Goal: Task Accomplishment & Management: Use online tool/utility

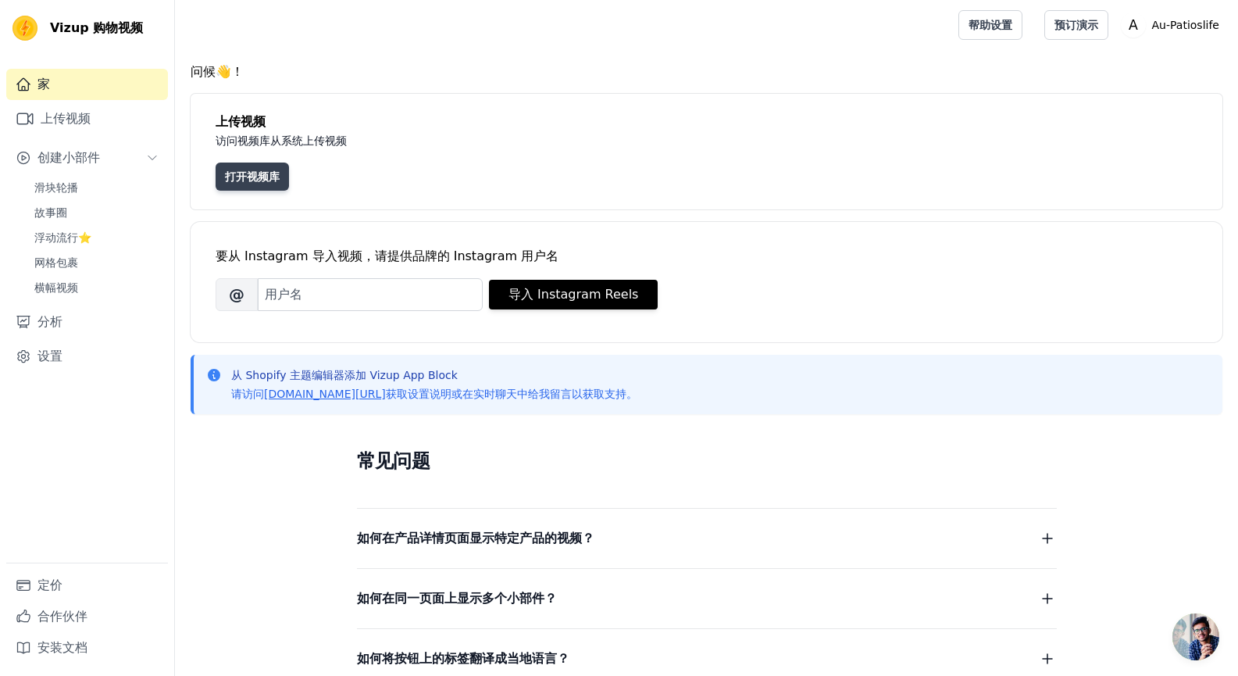
click at [242, 182] on font "打开视频库" at bounding box center [252, 176] width 55 height 12
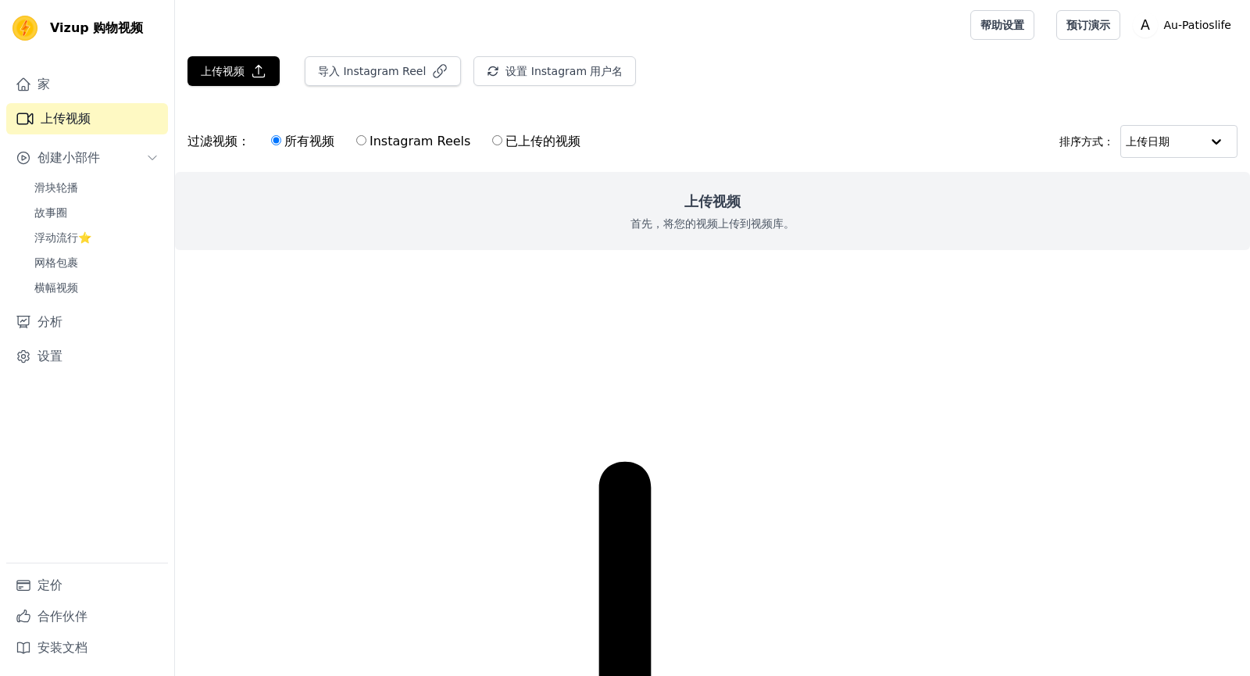
click at [716, 225] on font "首先，将您的视频上传到视频库。" at bounding box center [712, 223] width 164 height 12
click at [229, 62] on button "上传视频" at bounding box center [233, 71] width 92 height 30
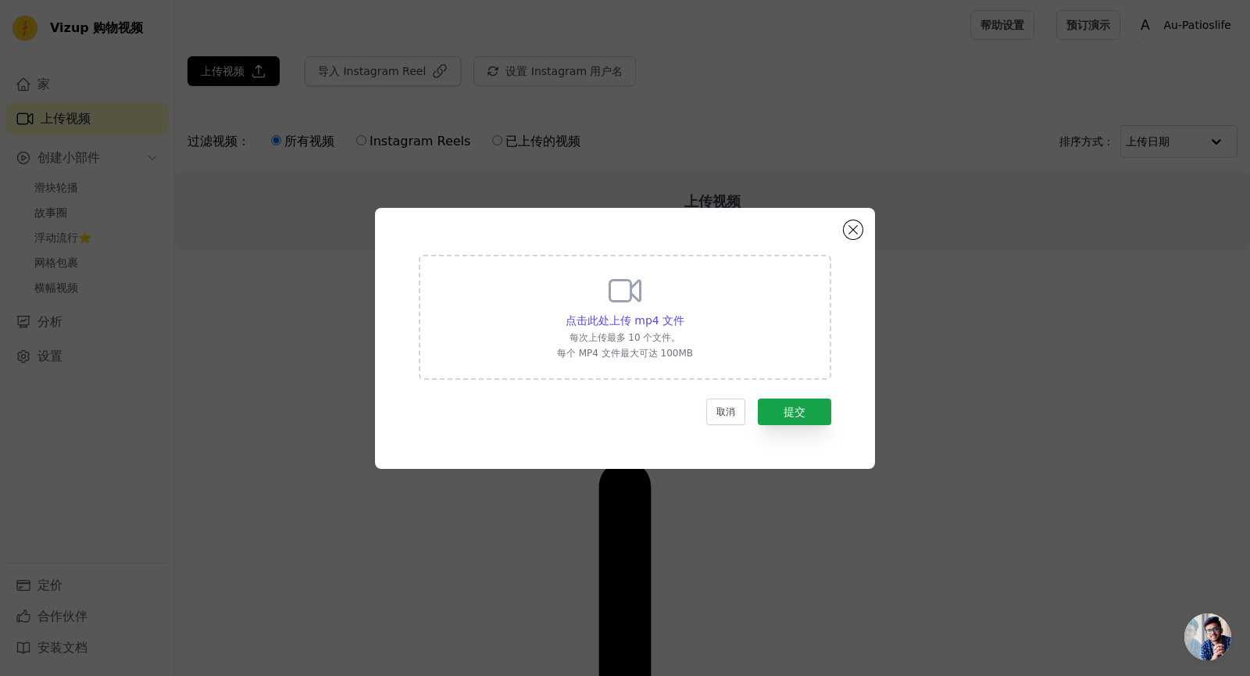
click at [662, 308] on div "点击此处上传 mp4 文件 每次上传最多 10 个文件。 每个 MP4 文件最大可达 100MB" at bounding box center [625, 315] width 136 height 87
click at [683, 312] on input "点击此处上传 mp4 文件 每次上传最多 10 个文件。 每个 MP4 文件最大可达 100MB" at bounding box center [683, 312] width 1 height 1
type input "C:\fakepath\v1.mp4"
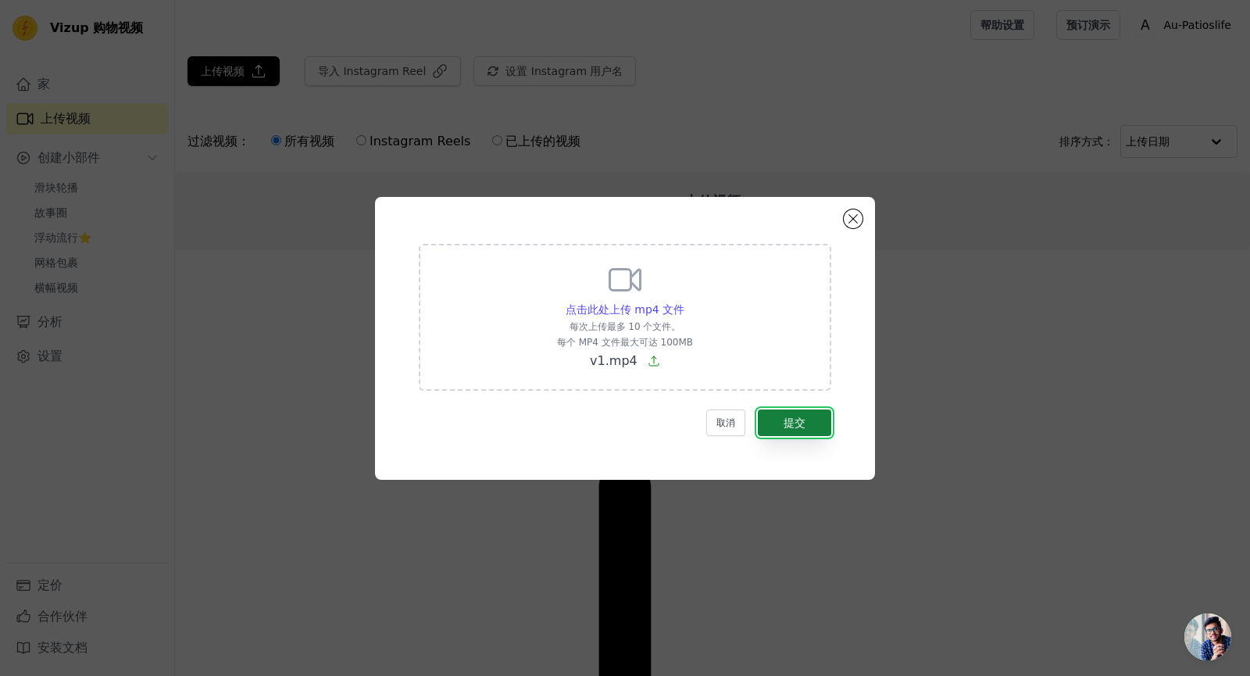
click at [794, 422] on font "提交" at bounding box center [794, 422] width 22 height 12
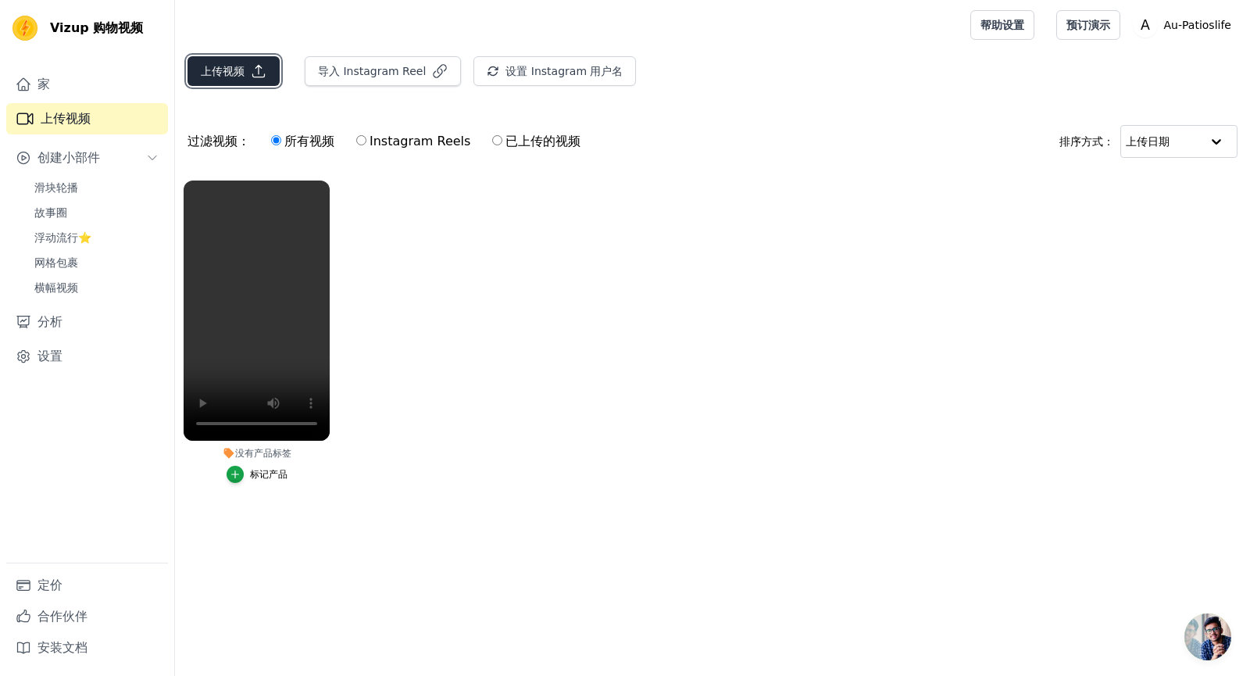
click at [228, 70] on font "上传视频" at bounding box center [223, 71] width 44 height 12
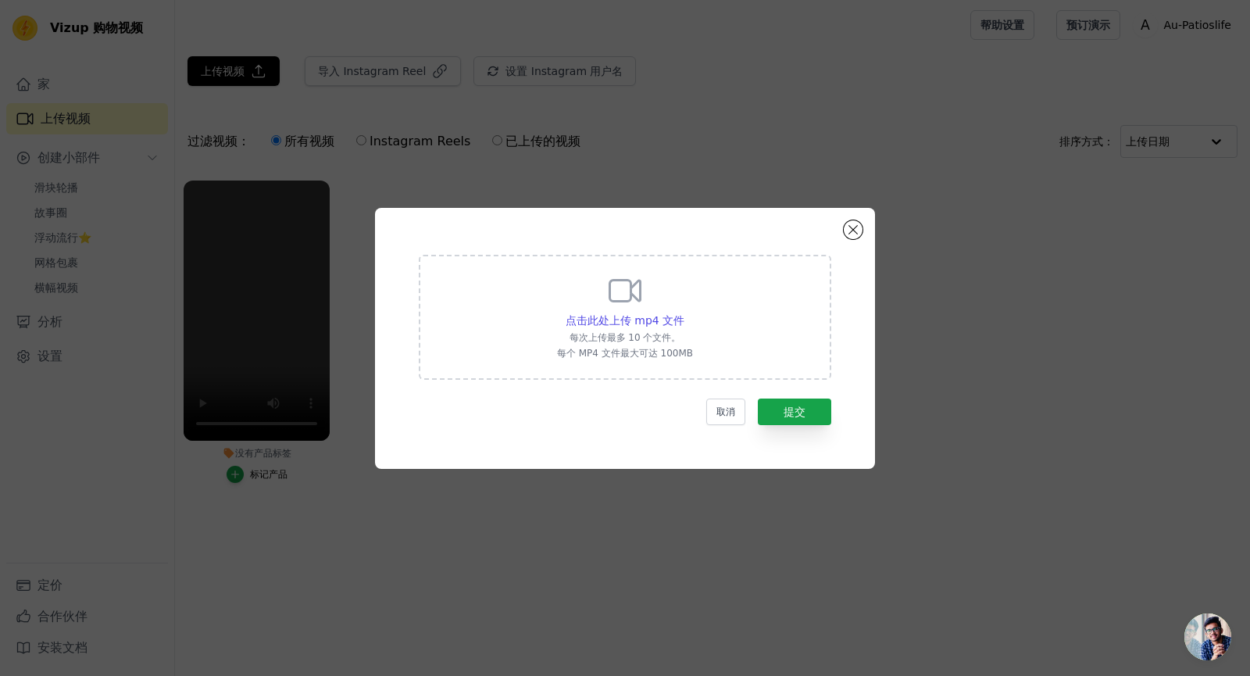
click at [622, 301] on icon at bounding box center [624, 290] width 30 height 21
click at [683, 312] on input "点击此处上传 mp4 文件 每次上传最多 10 个文件。 每个 MP4 文件最大可达 100MB" at bounding box center [683, 312] width 1 height 1
type input "C:\fakepath\productVideoOptimized (1).mp4"
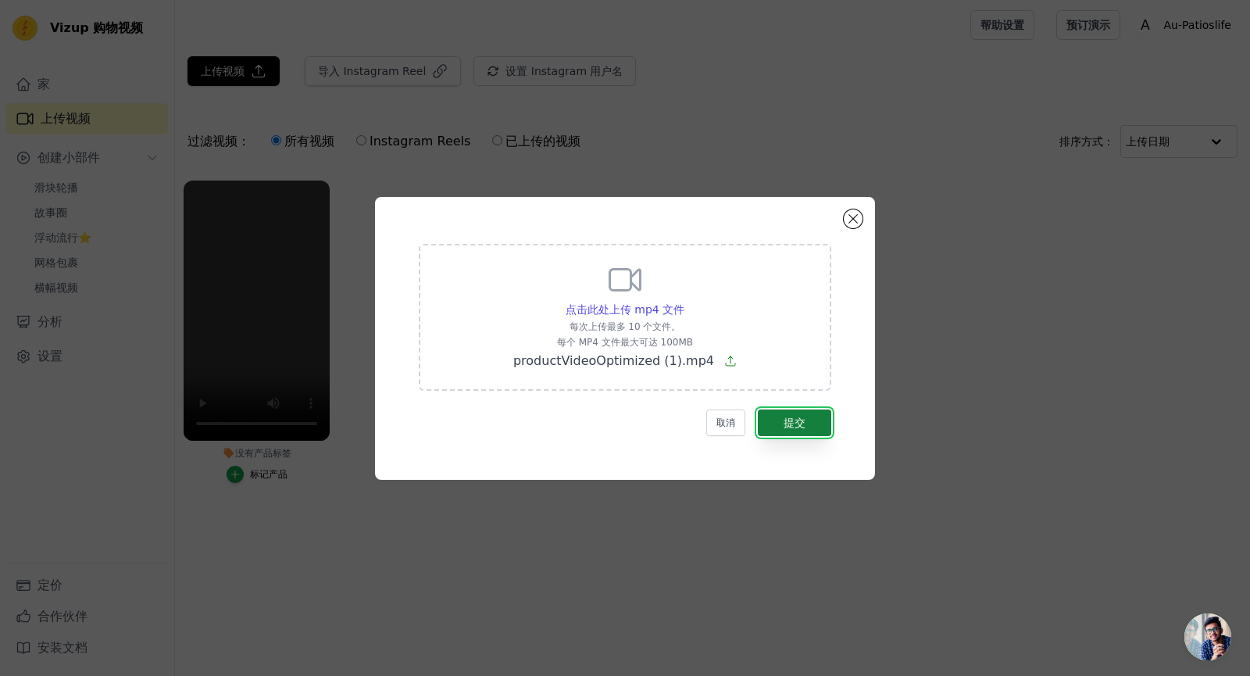
click at [797, 417] on font "提交" at bounding box center [794, 422] width 22 height 12
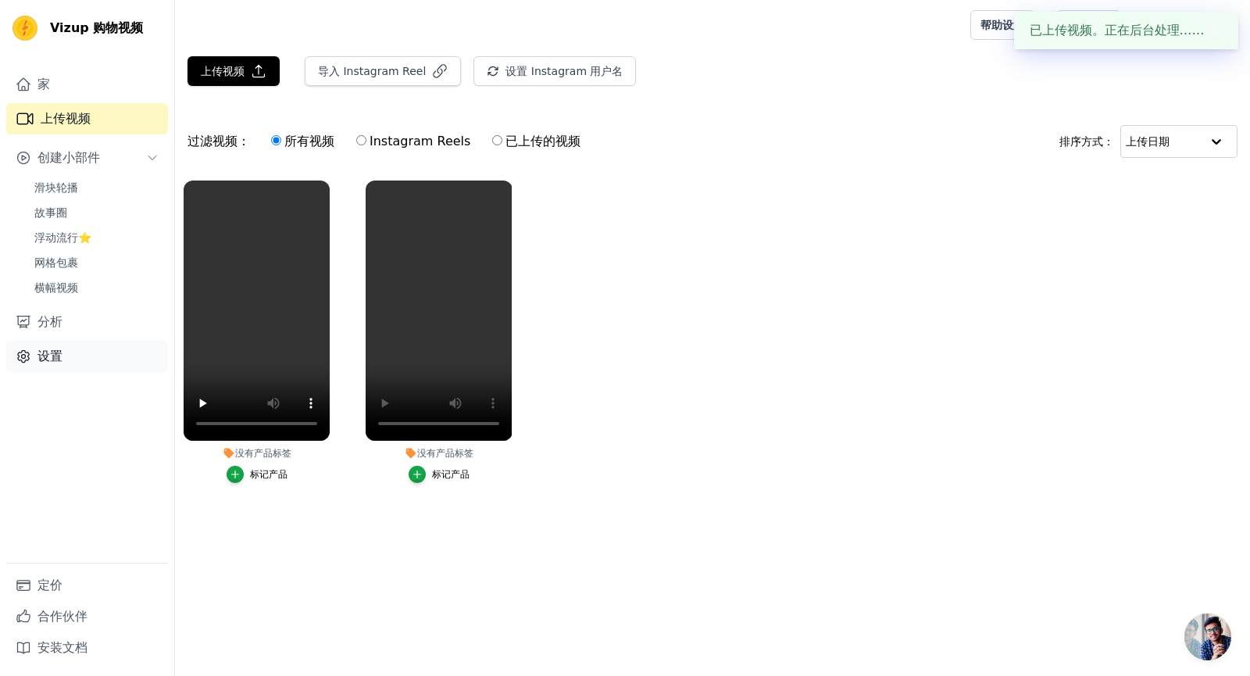
click at [22, 357] on icon "侧边栏" at bounding box center [24, 357] width 4 height 4
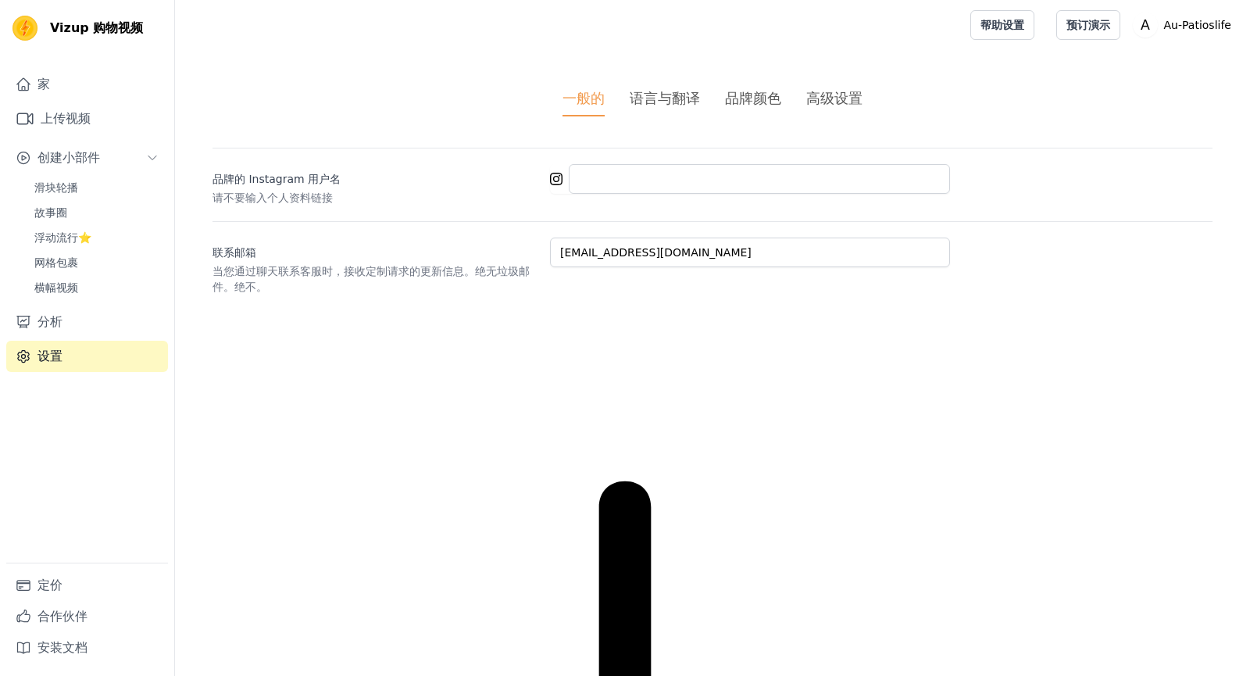
click at [665, 106] on font "语言与翻译" at bounding box center [665, 98] width 70 height 16
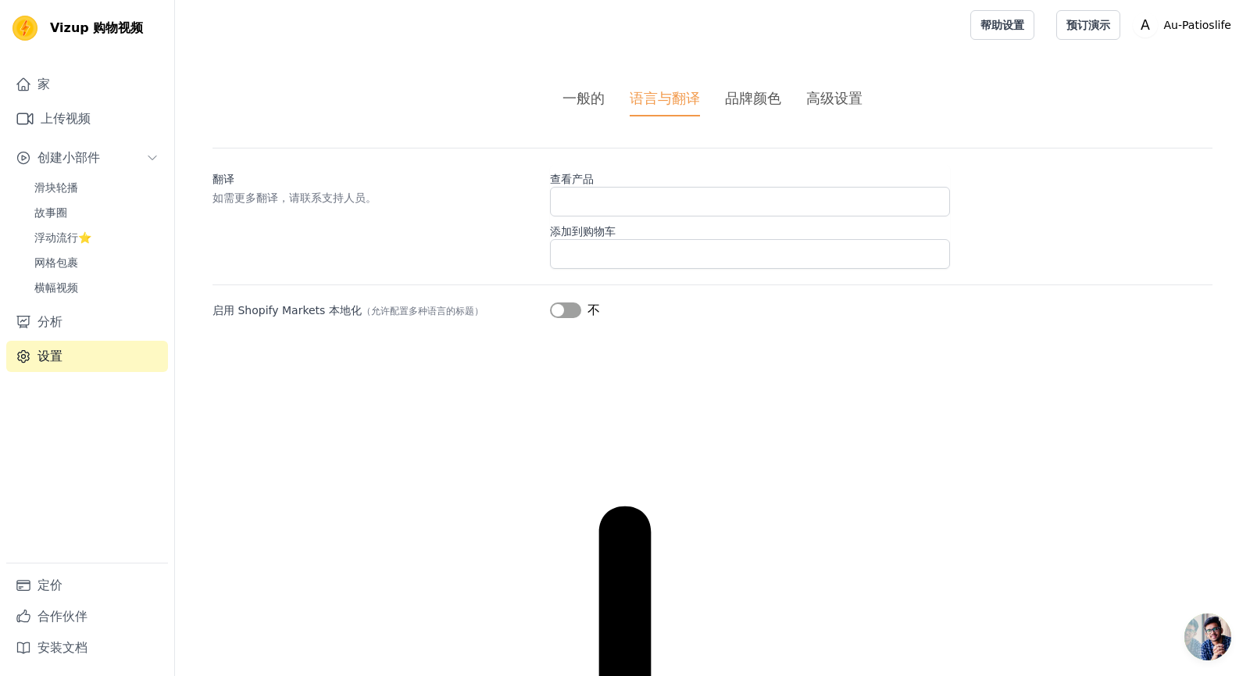
click at [760, 100] on font "品牌颜色" at bounding box center [753, 98] width 56 height 16
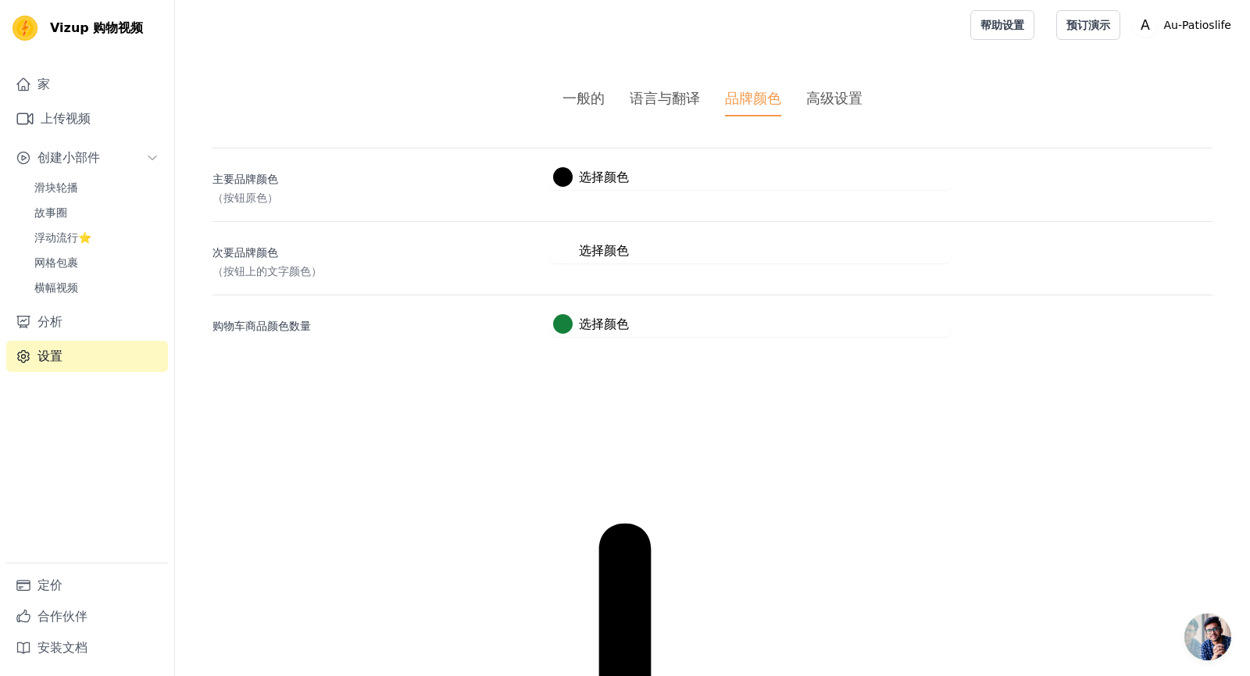
click at [820, 98] on font "高级设置" at bounding box center [834, 98] width 56 height 16
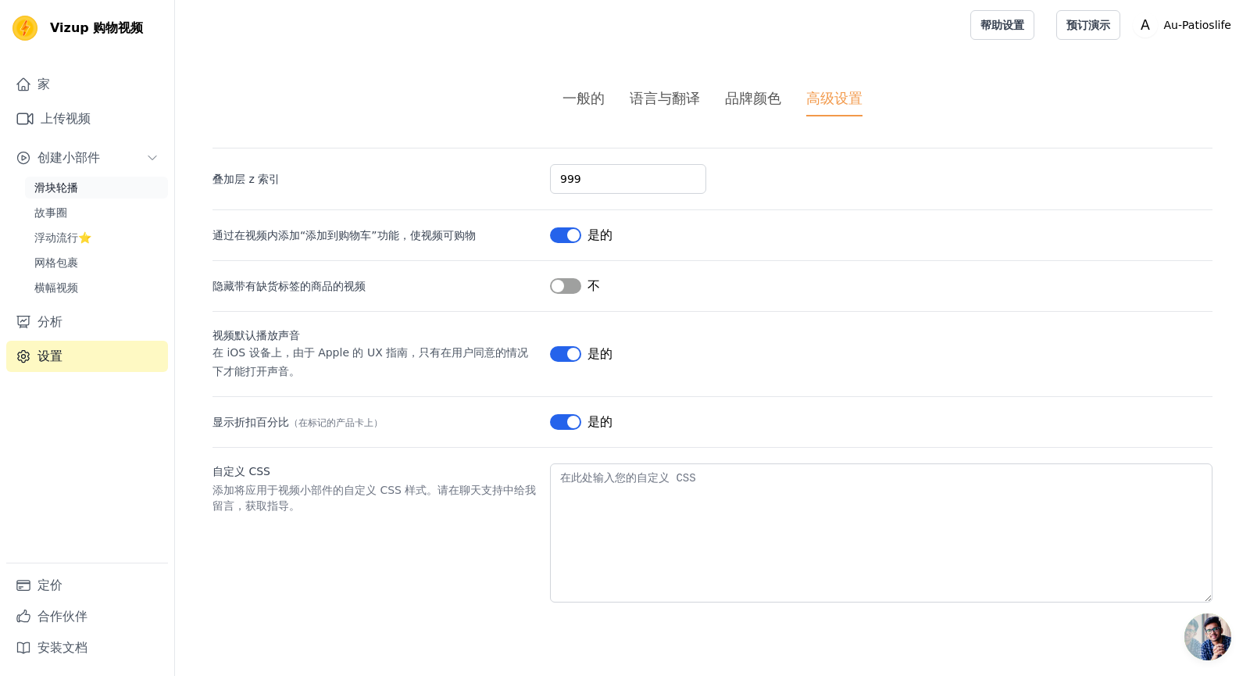
click at [70, 185] on font "滑块轮播" at bounding box center [56, 187] width 44 height 12
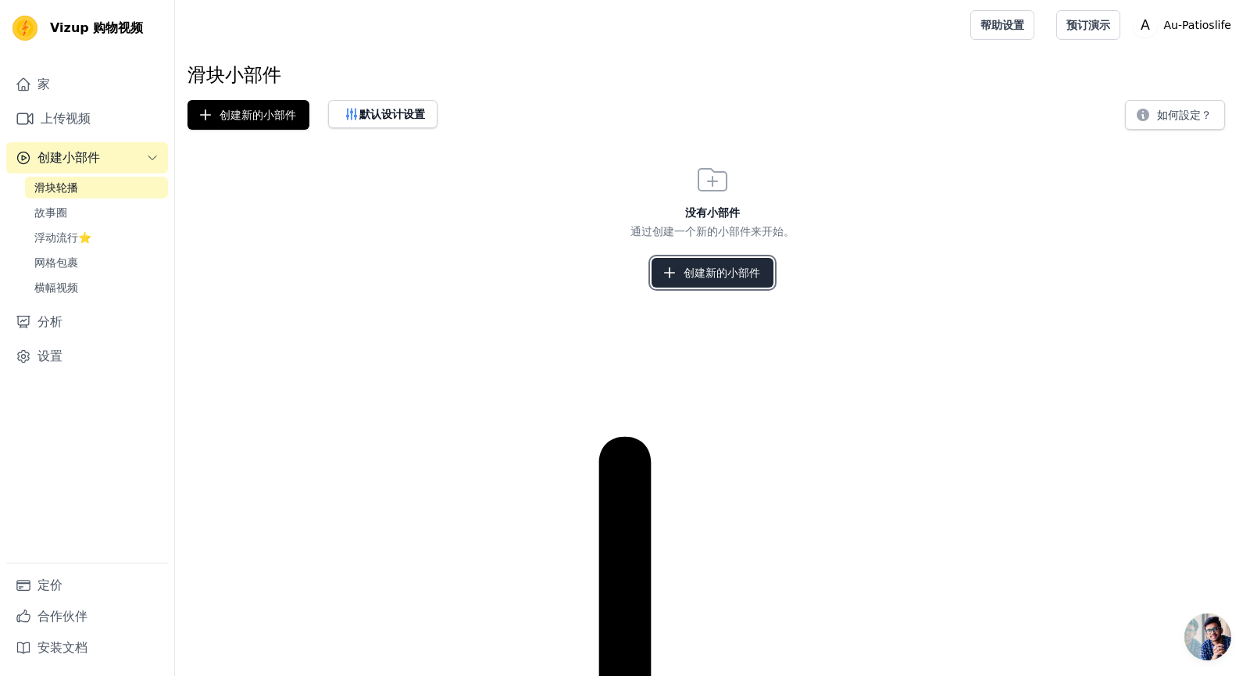
click at [719, 272] on font "创建新的小部件" at bounding box center [721, 272] width 77 height 12
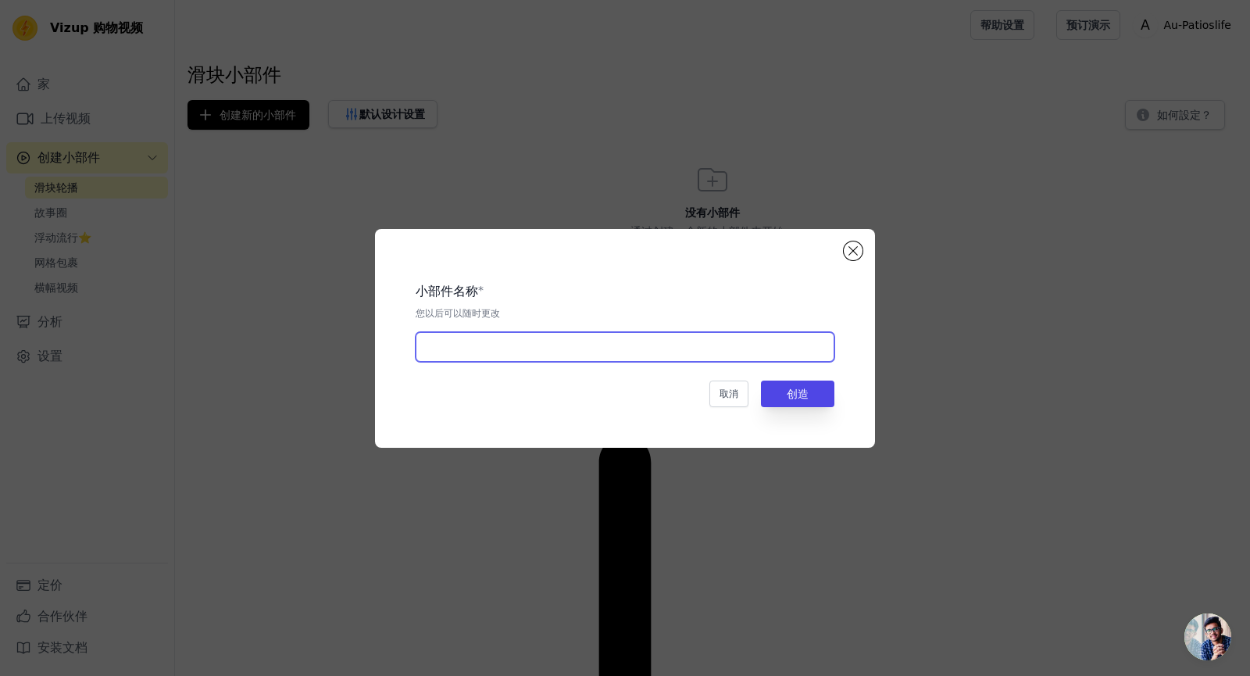
click at [530, 344] on input "text" at bounding box center [625, 347] width 419 height 30
type input "gazebo"
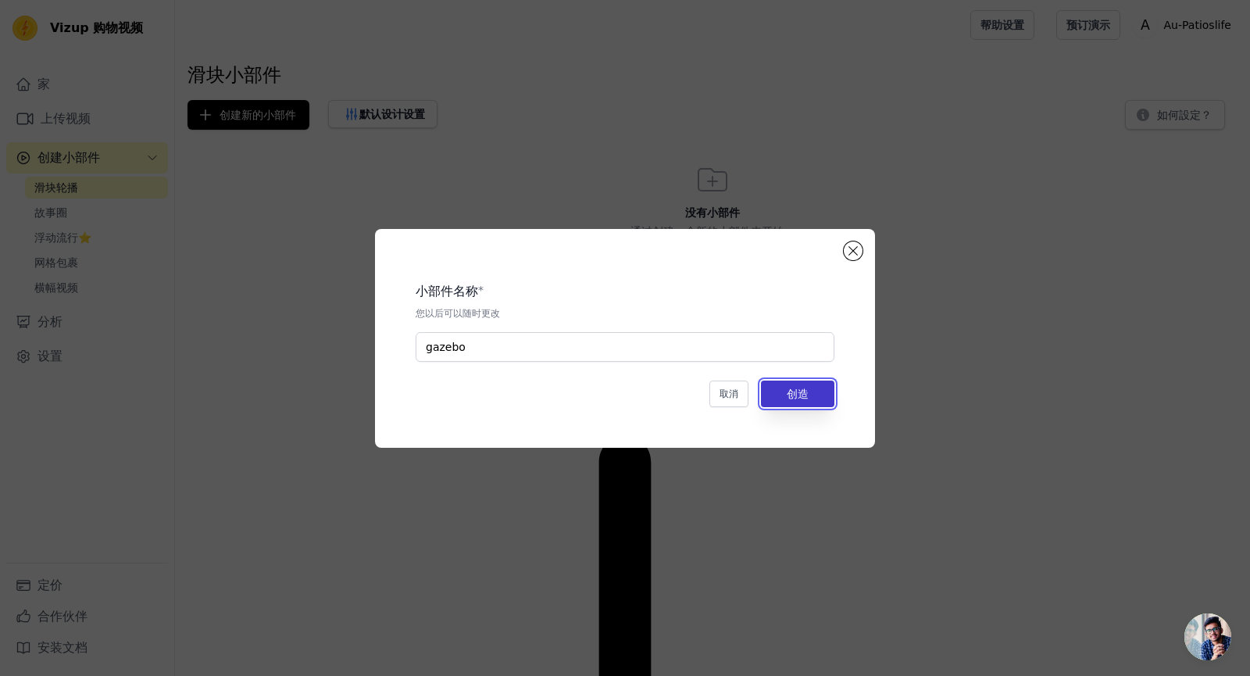
click at [792, 384] on button "创造" at bounding box center [797, 393] width 73 height 27
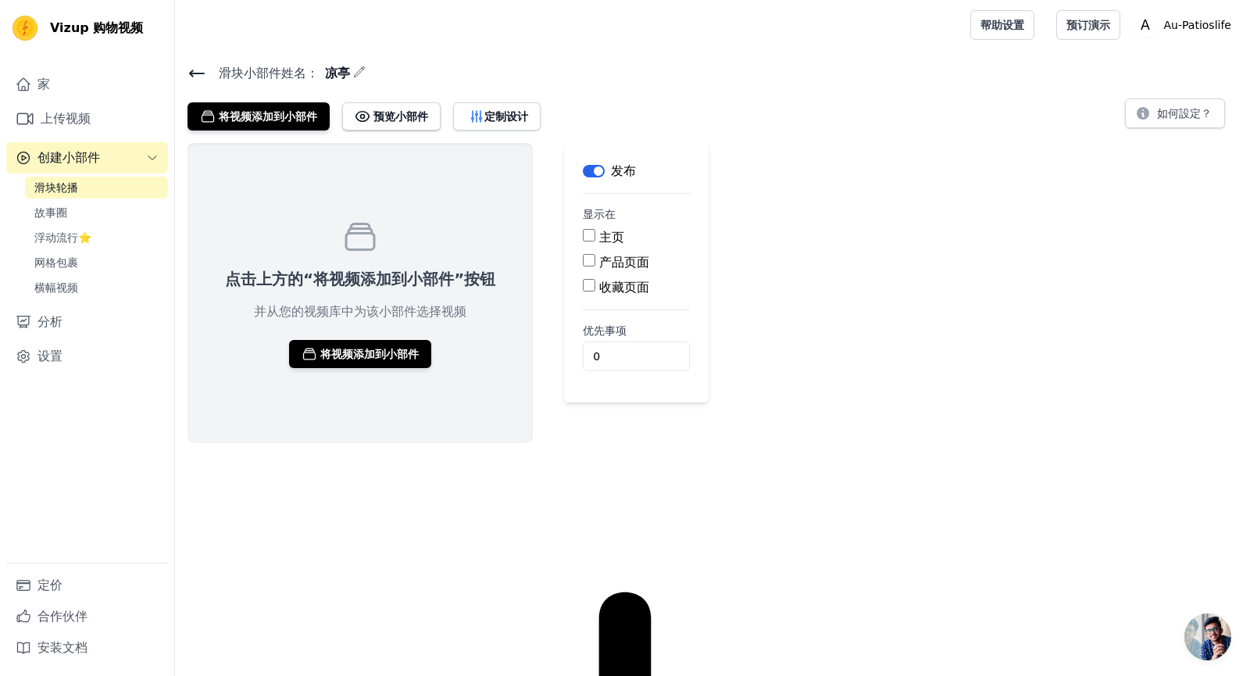
click at [583, 260] on input "产品页面" at bounding box center [589, 260] width 12 height 12
checkbox input "true"
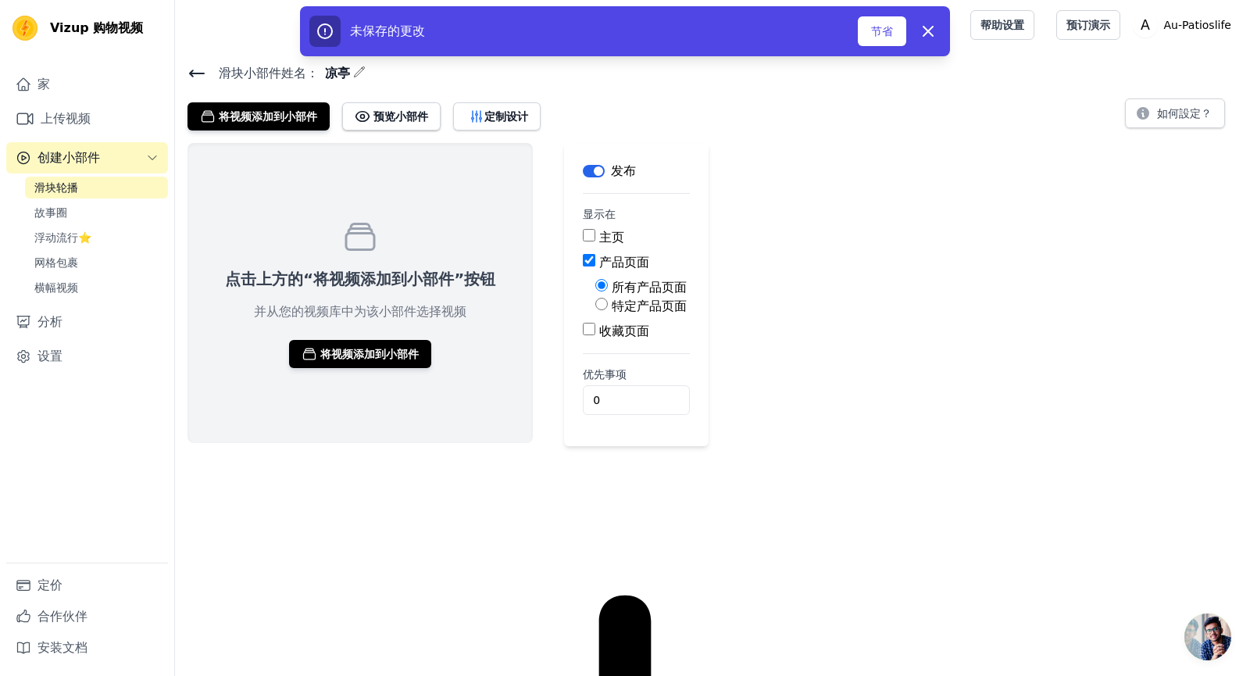
click at [602, 300] on div "特定产品页面" at bounding box center [642, 306] width 95 height 19
click at [600, 303] on input "特定产品页面" at bounding box center [601, 304] width 12 height 12
radio input "true"
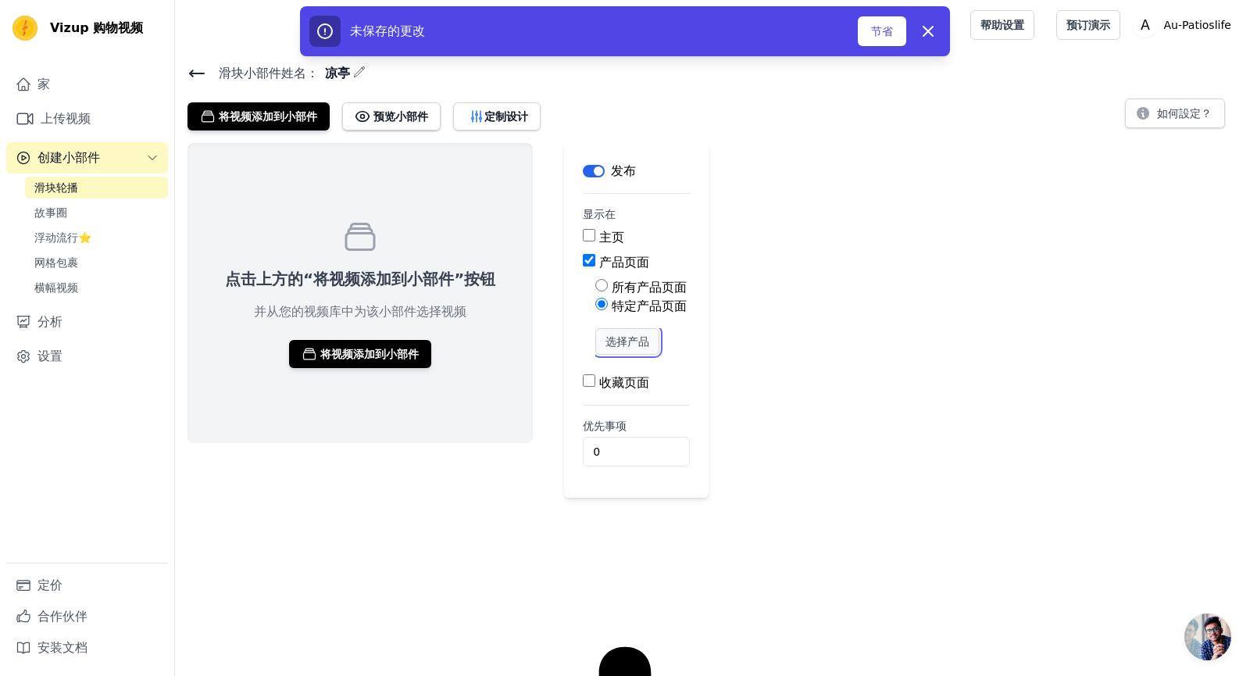
click at [636, 339] on font "选择产品" at bounding box center [627, 341] width 44 height 12
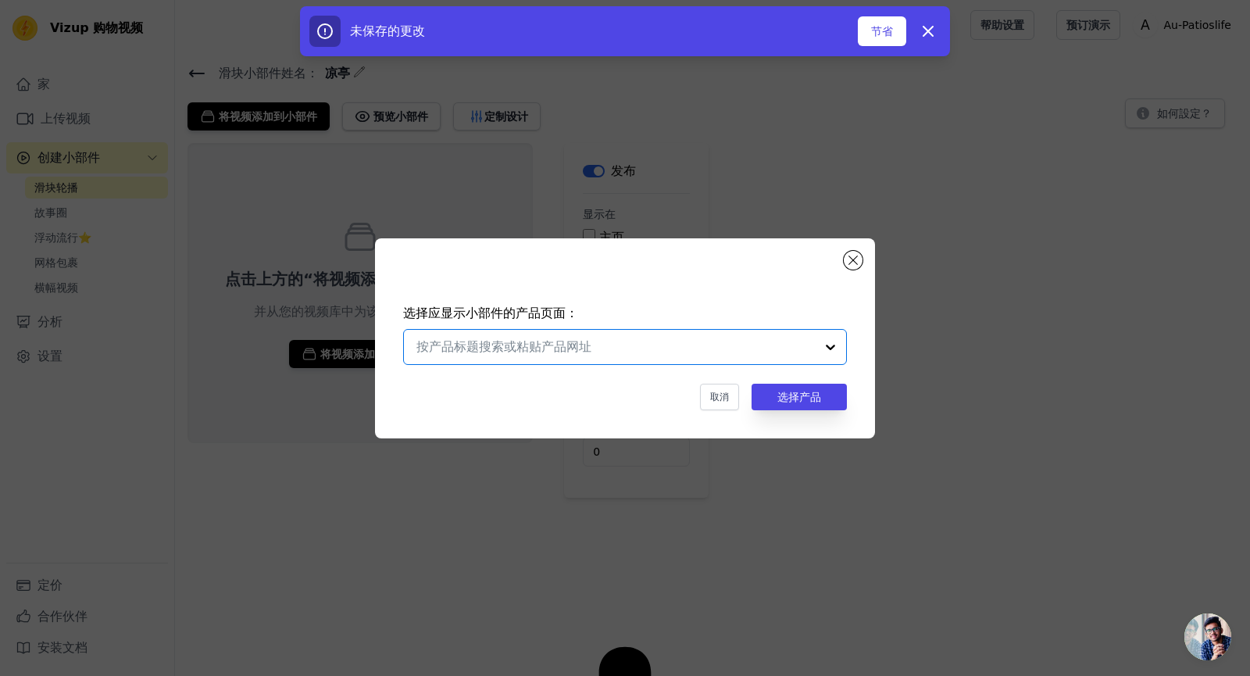
click at [690, 350] on input "text" at bounding box center [615, 346] width 398 height 19
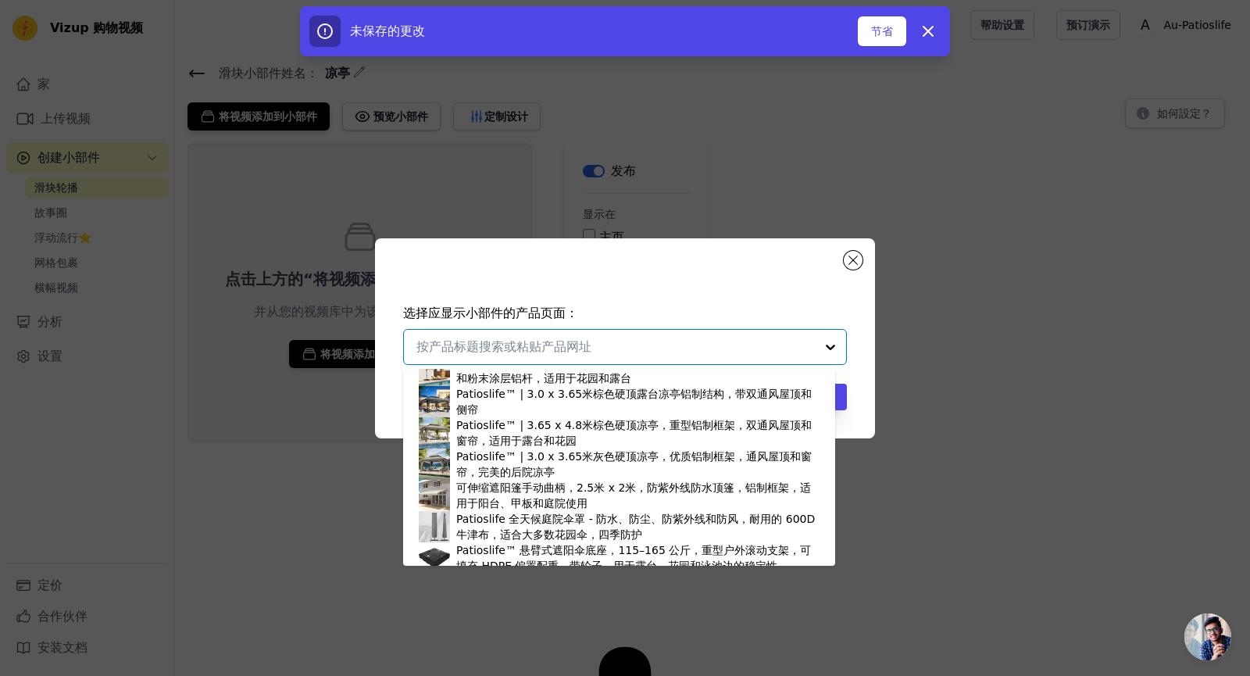
scroll to position [1401, 0]
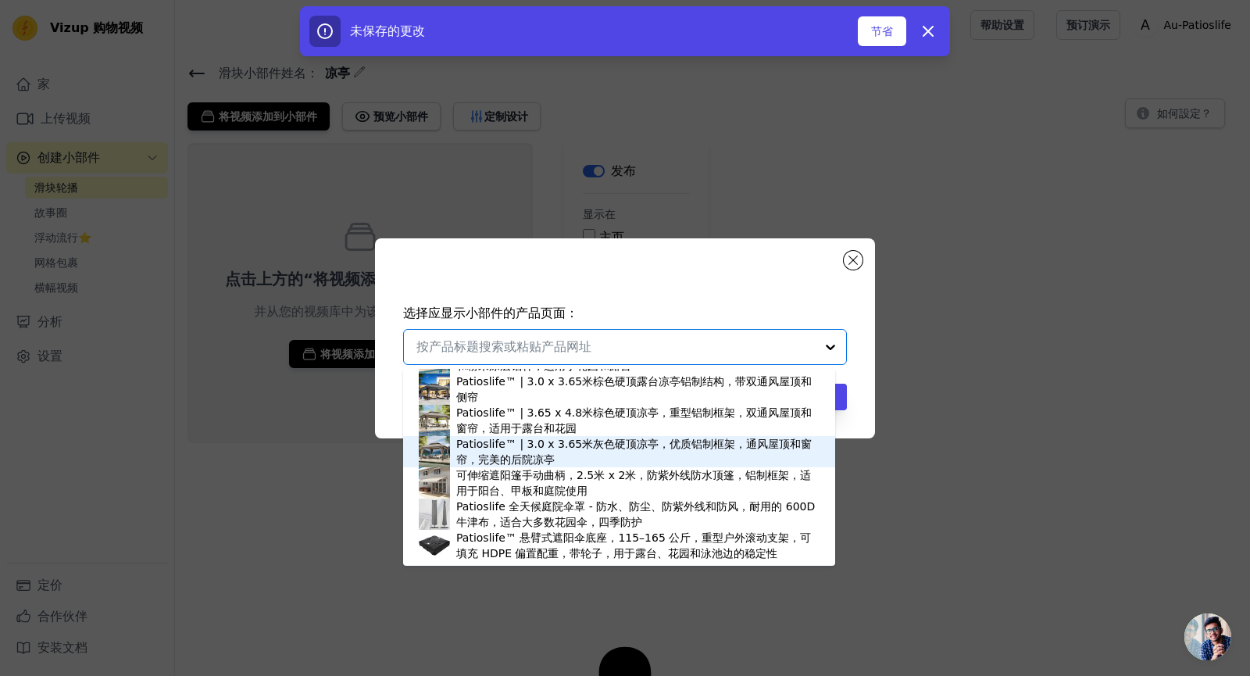
click at [576, 445] on font "Patioslife™ | 3.0 x 3.65米灰色硬顶凉亭，优质铝制框架，通风屋顶和窗帘，完美的后院凉亭" at bounding box center [633, 451] width 355 height 28
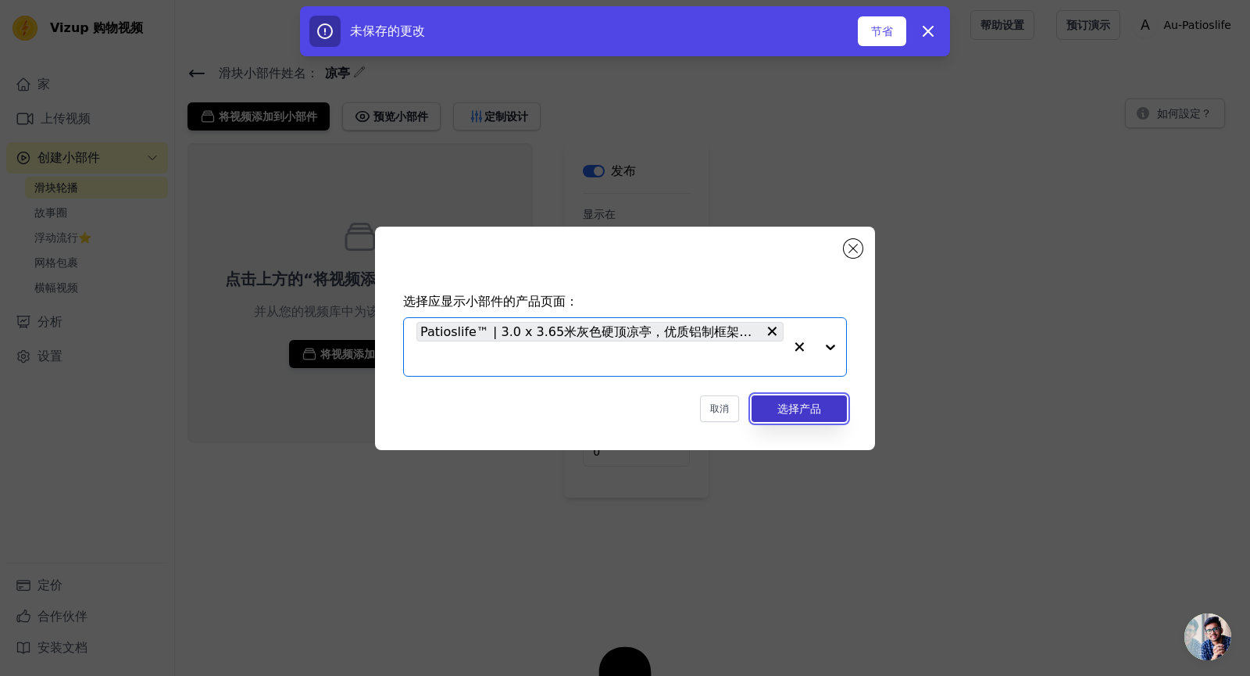
click at [792, 408] on font "选择产品" at bounding box center [799, 408] width 44 height 12
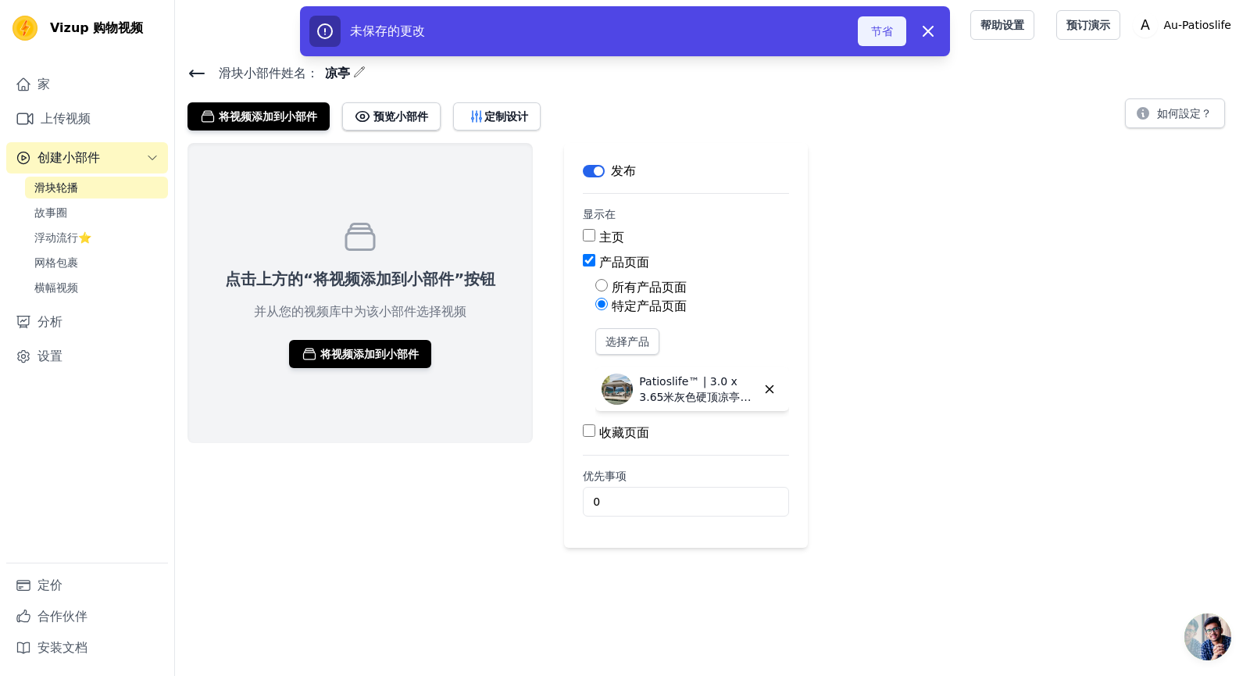
click at [886, 34] on font "节省" at bounding box center [882, 31] width 22 height 12
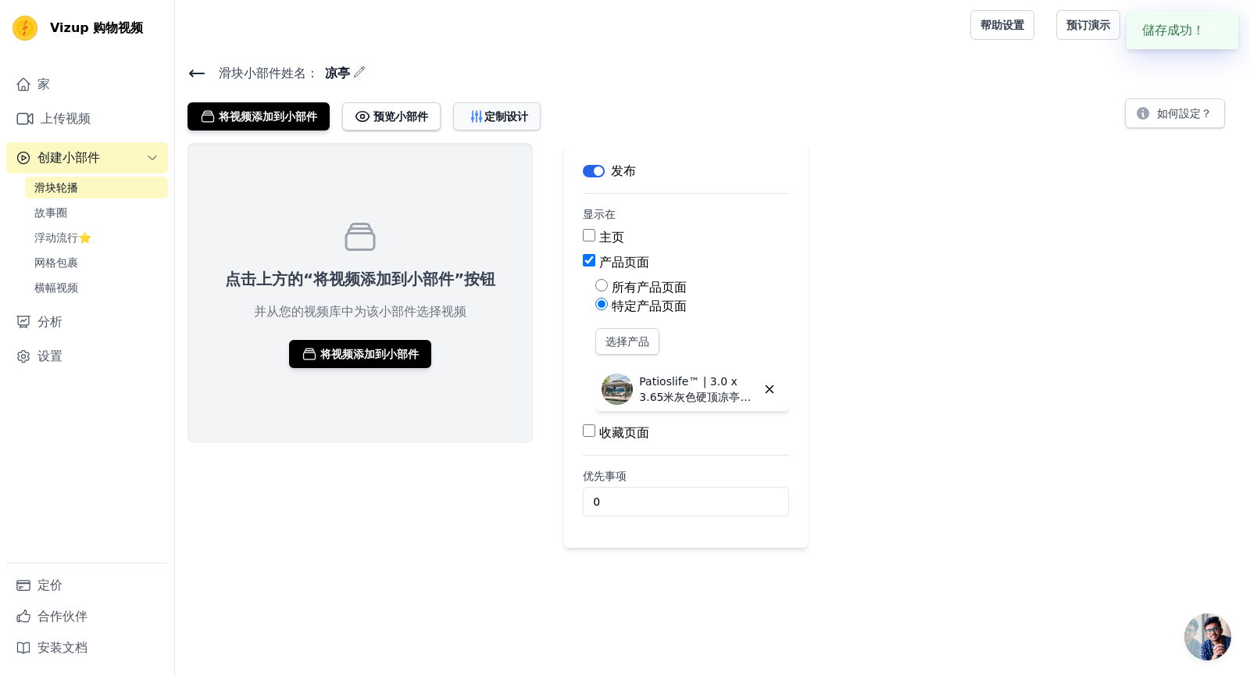
click at [501, 119] on font "定制设计" at bounding box center [506, 116] width 44 height 12
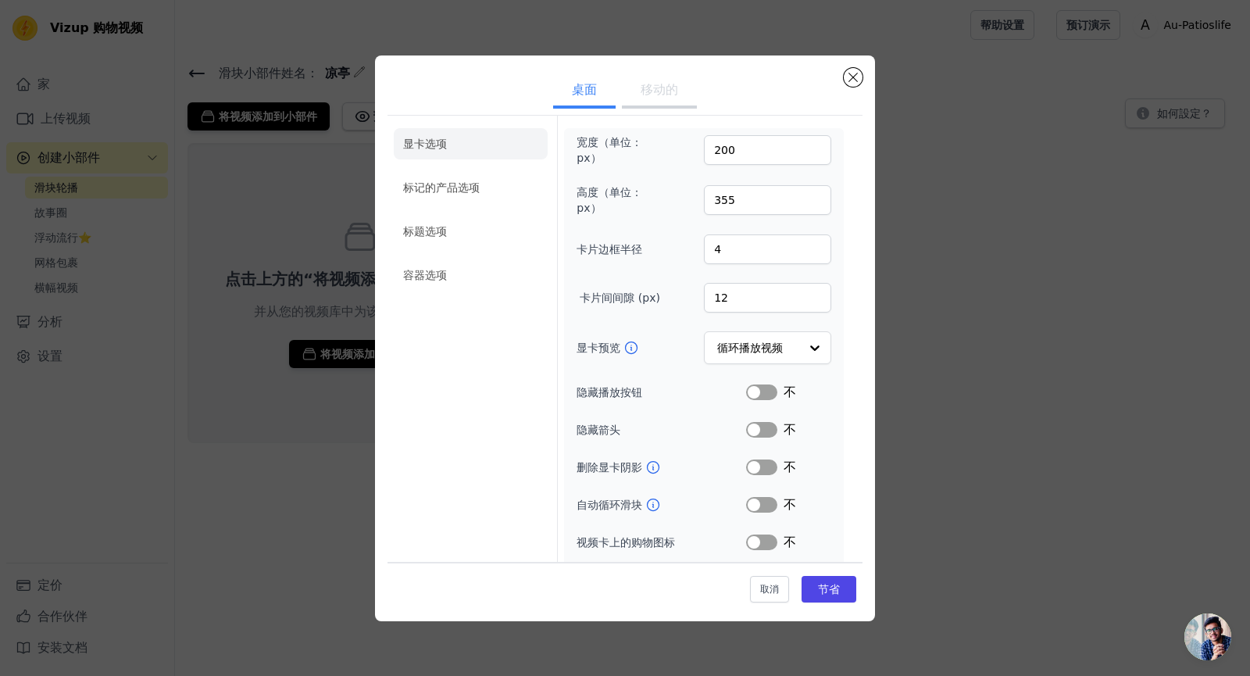
scroll to position [0, 0]
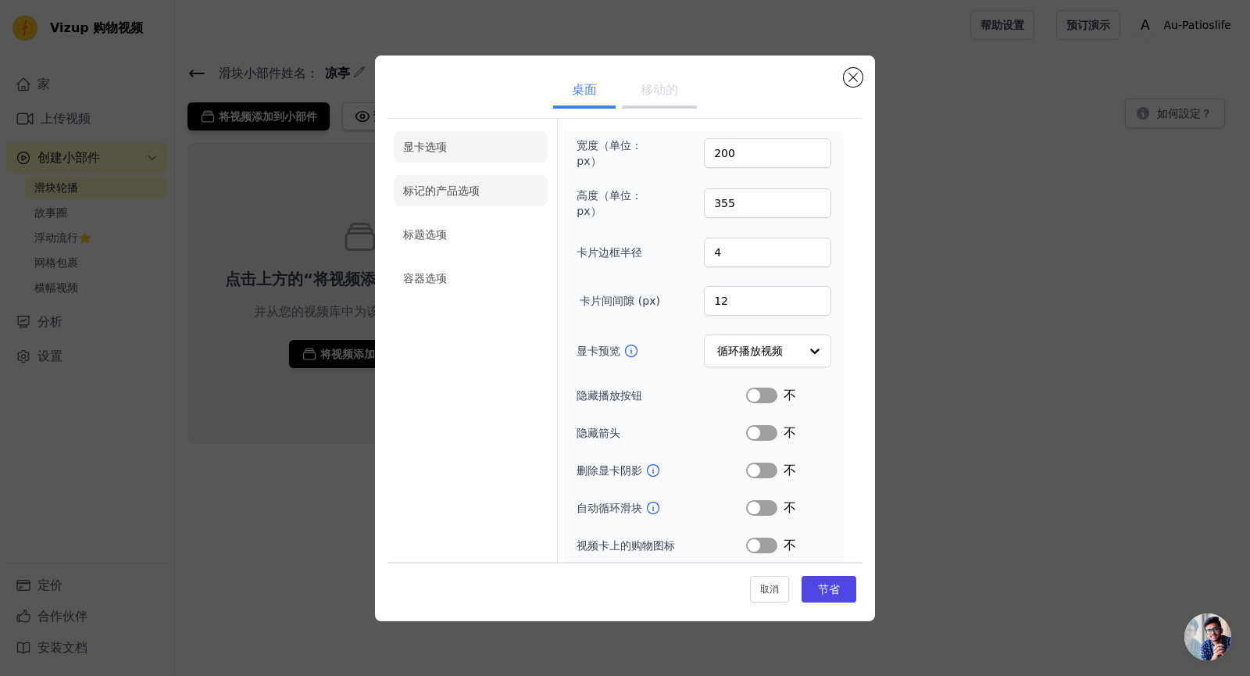
click at [443, 202] on li "标记的产品选项" at bounding box center [471, 190] width 154 height 31
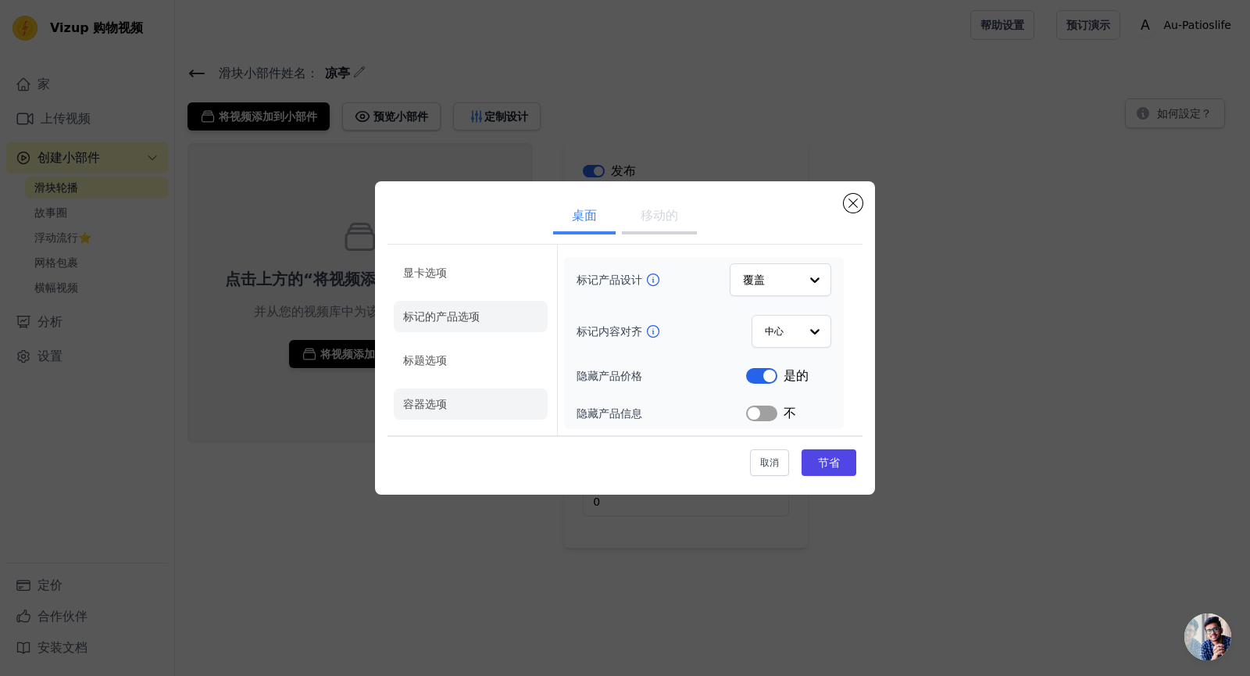
click at [448, 394] on li "容器选项" at bounding box center [471, 403] width 154 height 31
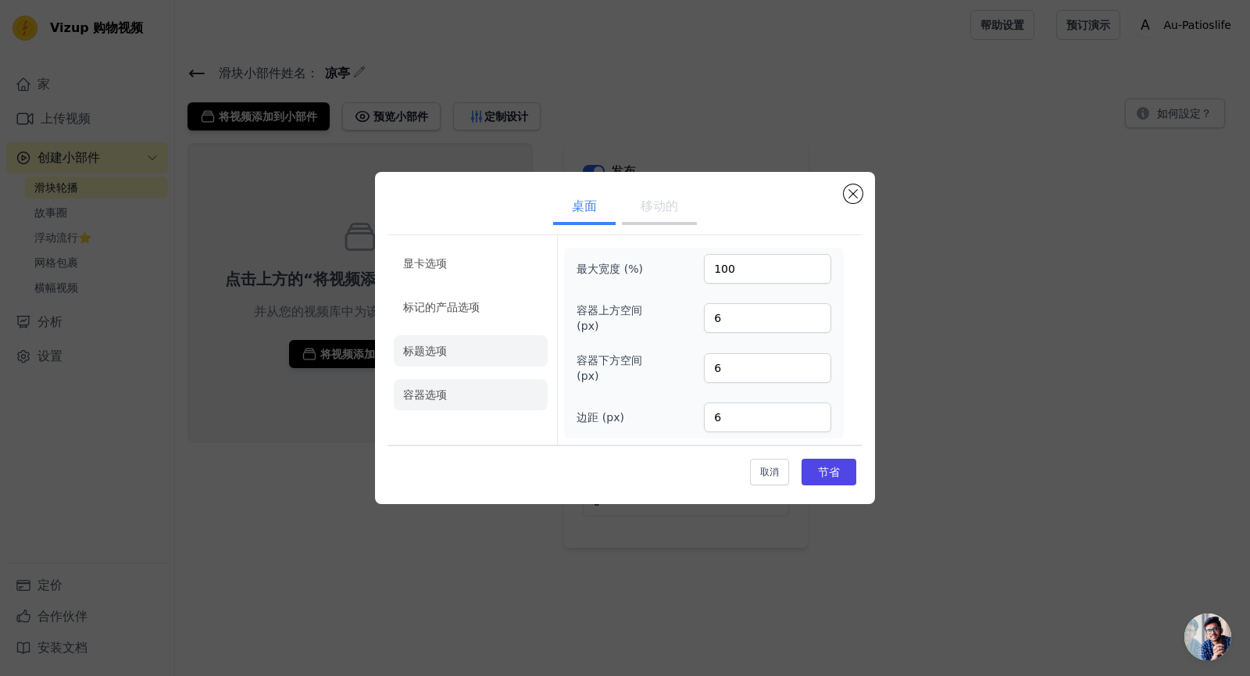
click at [452, 355] on li "标题选项" at bounding box center [471, 350] width 154 height 31
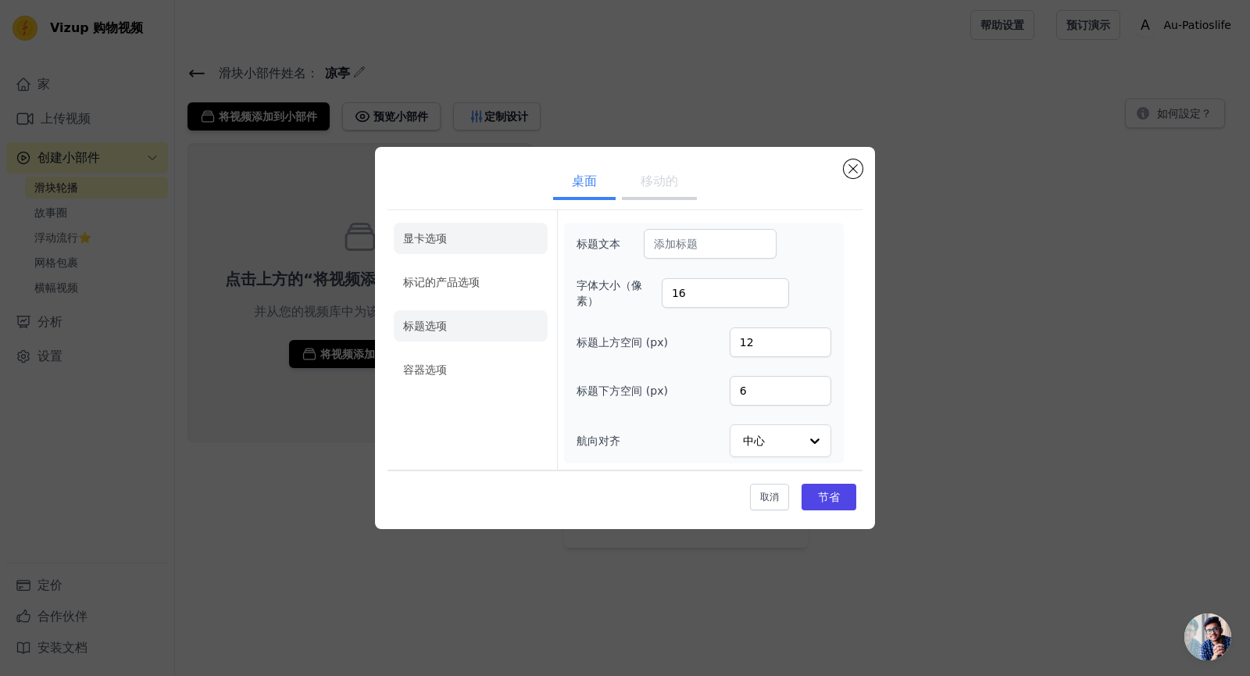
click at [452, 241] on li "显卡选项" at bounding box center [471, 238] width 154 height 31
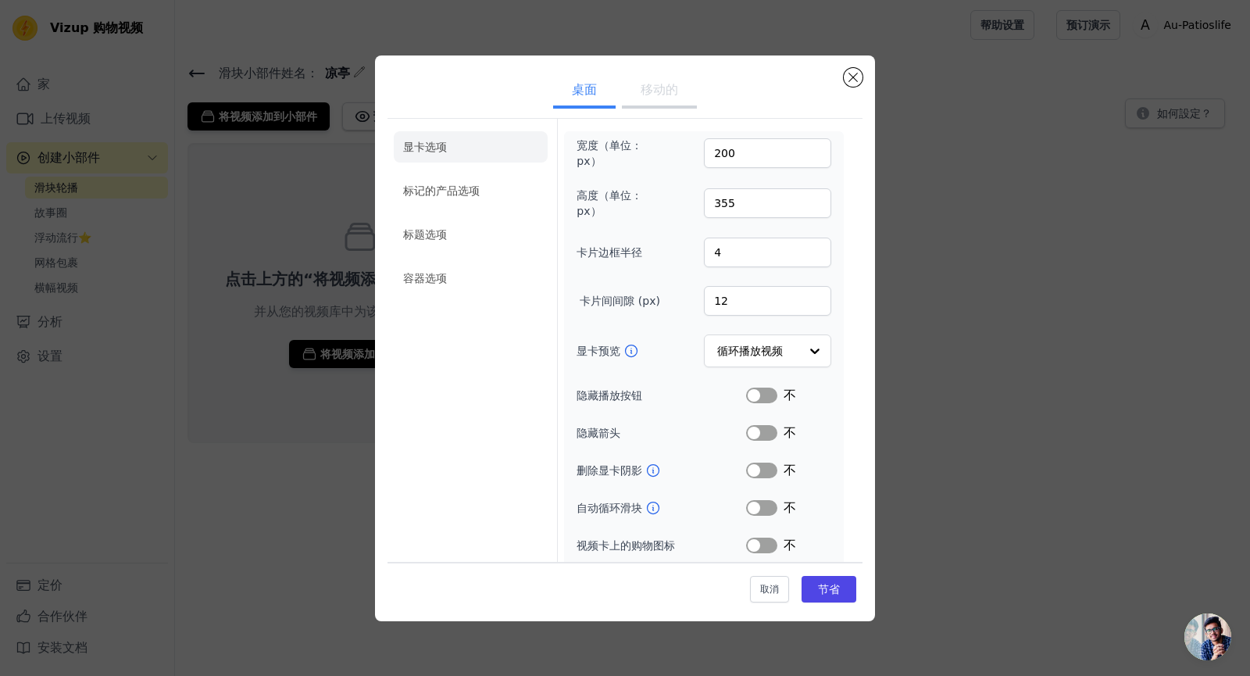
click at [921, 184] on div "桌面 移动的 显卡选项 标记的产品选项 标题选项 容器选项 宽度（单位：px） 200 高度（单位：px） 355 卡片边框半径 4 卡片间间隙 (px) 1…" at bounding box center [625, 337] width 1200 height 615
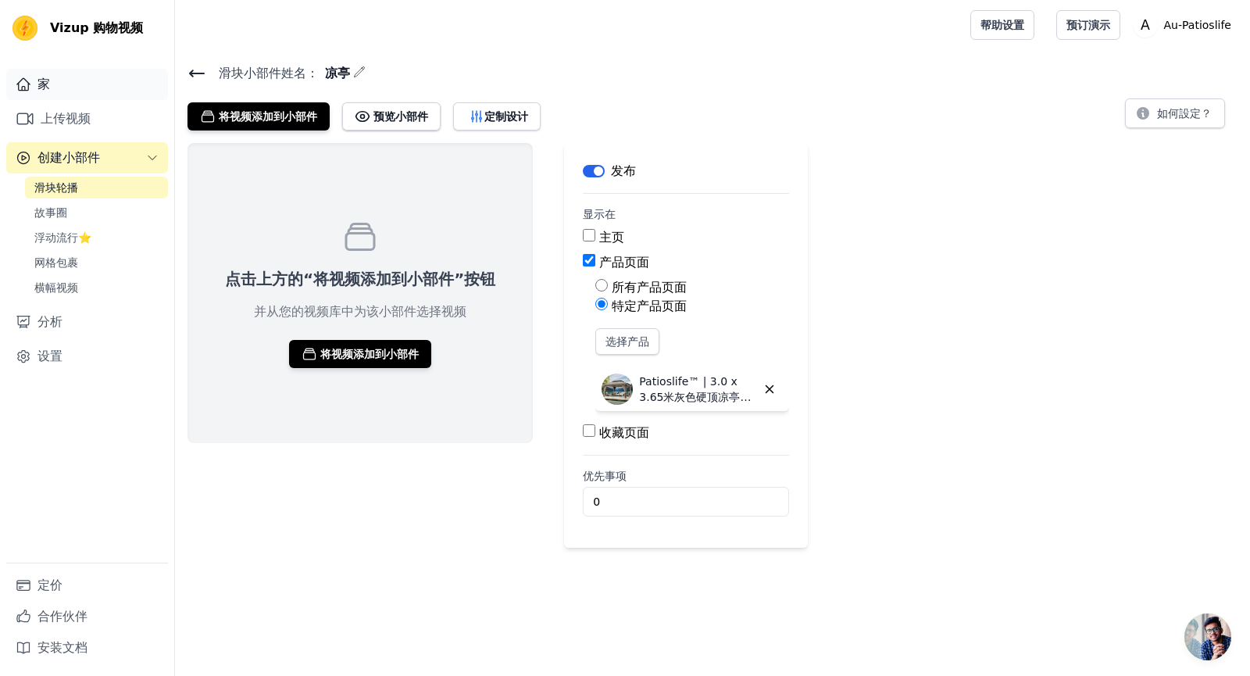
click at [75, 86] on link "家" at bounding box center [87, 84] width 162 height 31
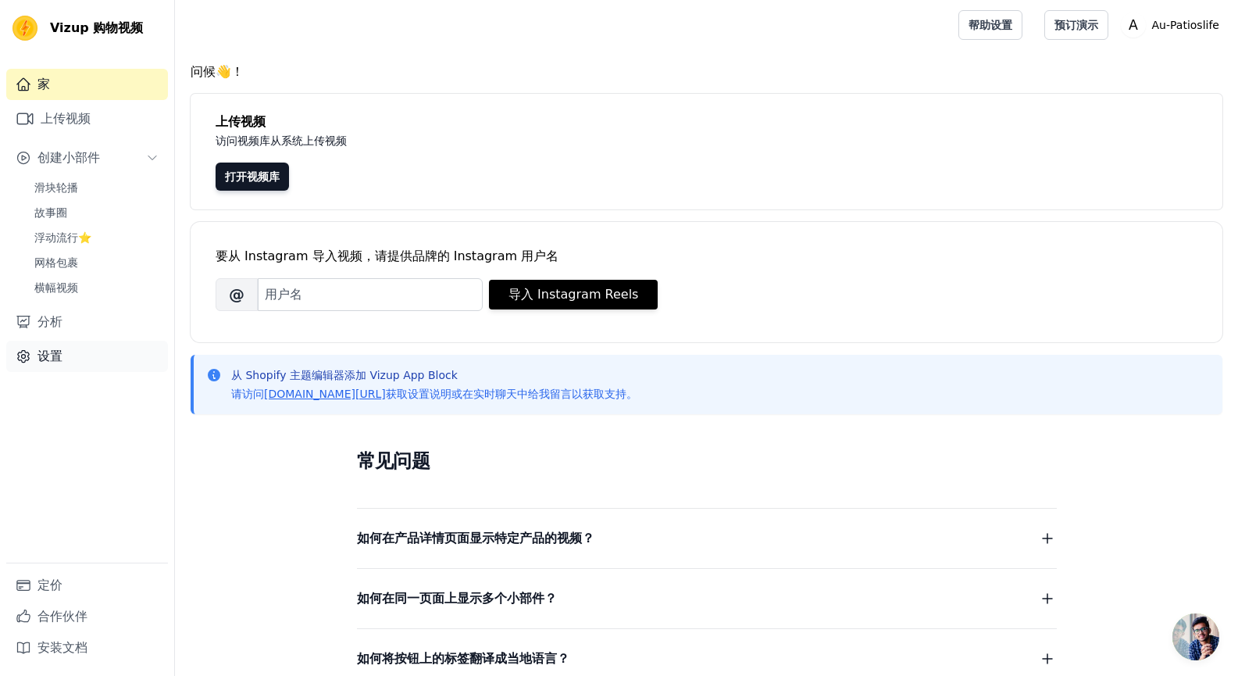
click at [45, 352] on font "设置" at bounding box center [49, 355] width 25 height 15
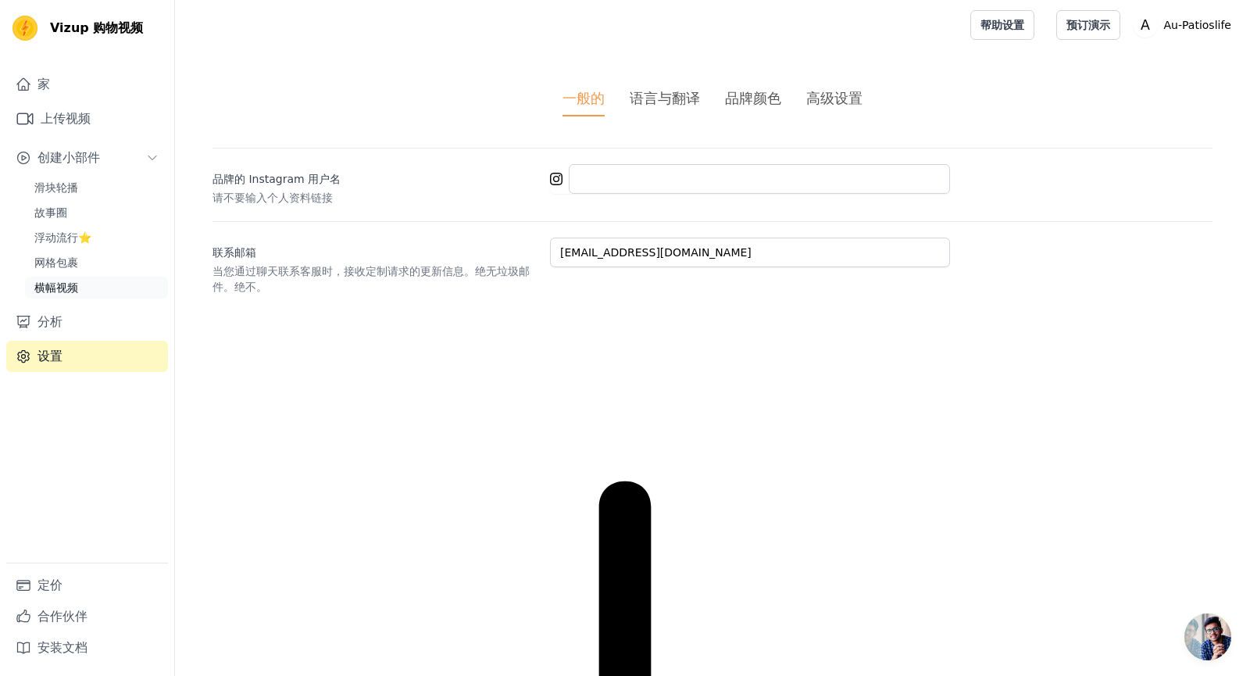
click at [71, 288] on font "横幅视频" at bounding box center [56, 287] width 44 height 12
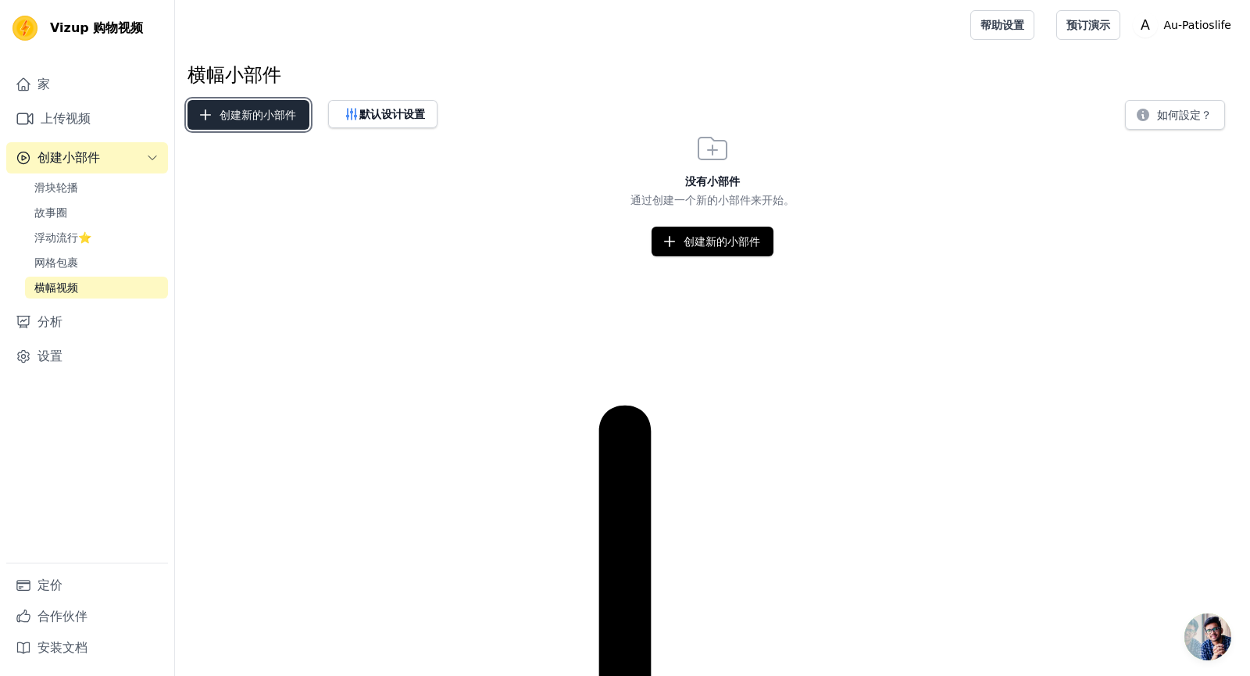
click at [254, 119] on font "创建新的小部件" at bounding box center [257, 115] width 77 height 12
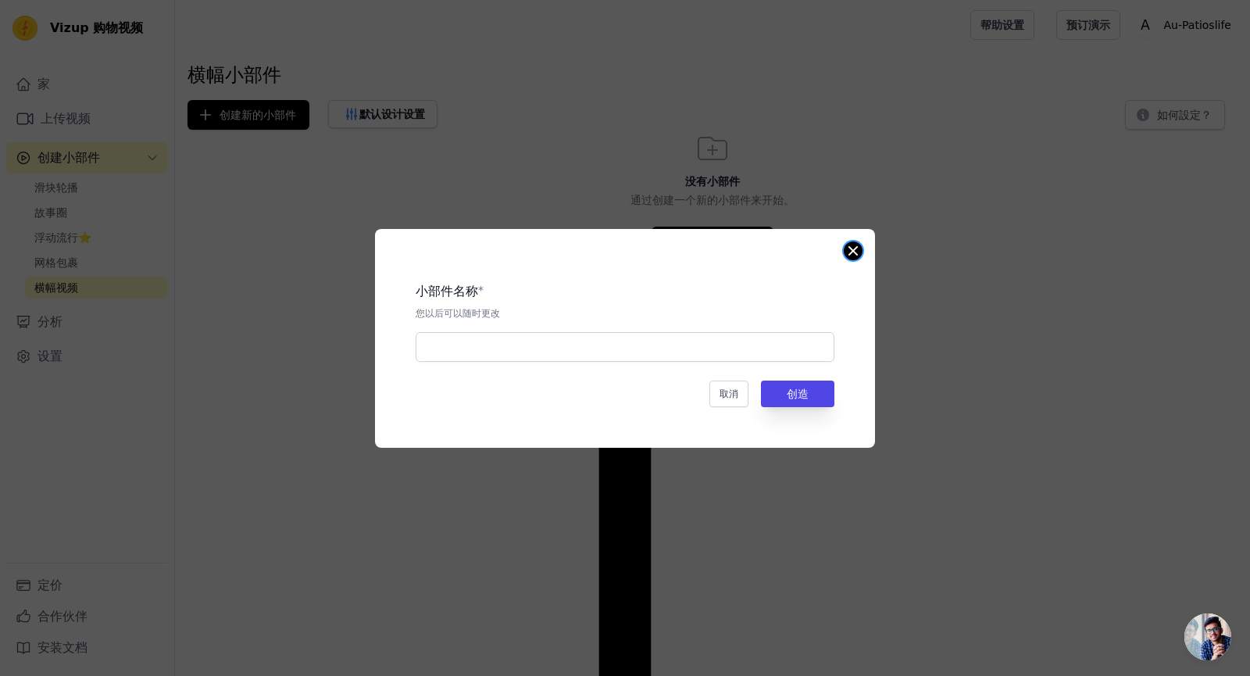
click at [852, 251] on button "关闭模式" at bounding box center [853, 250] width 19 height 19
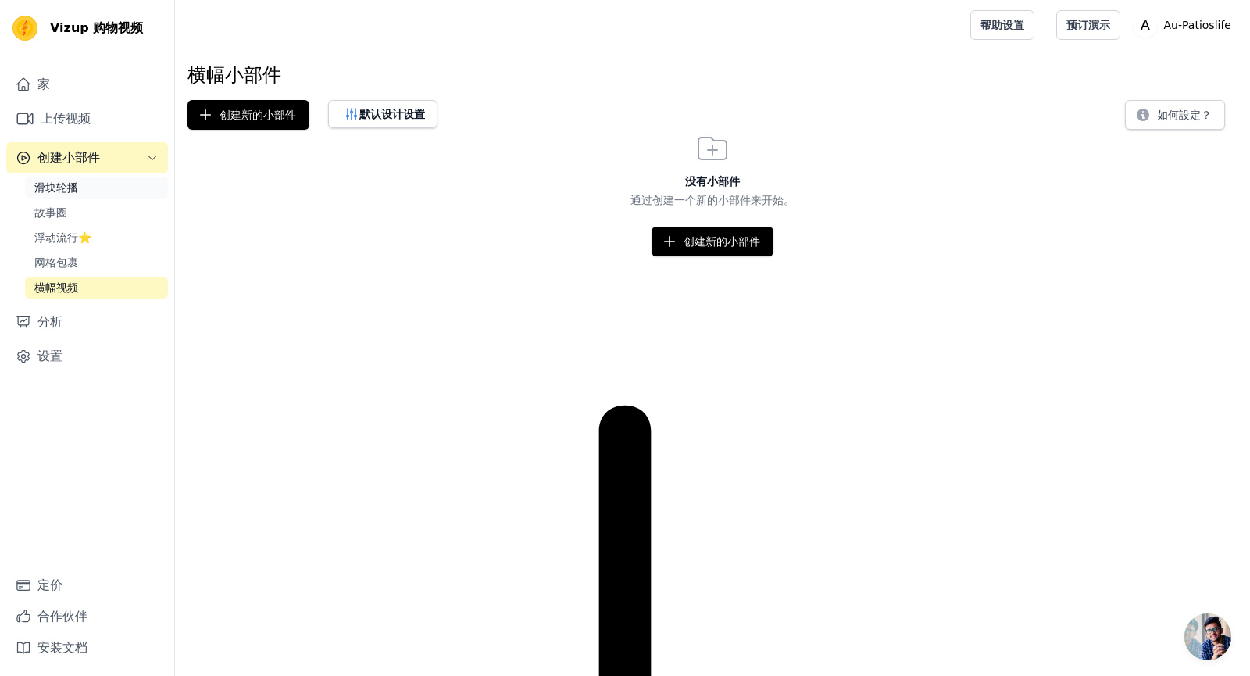
click at [99, 184] on link "滑块轮播" at bounding box center [96, 188] width 143 height 22
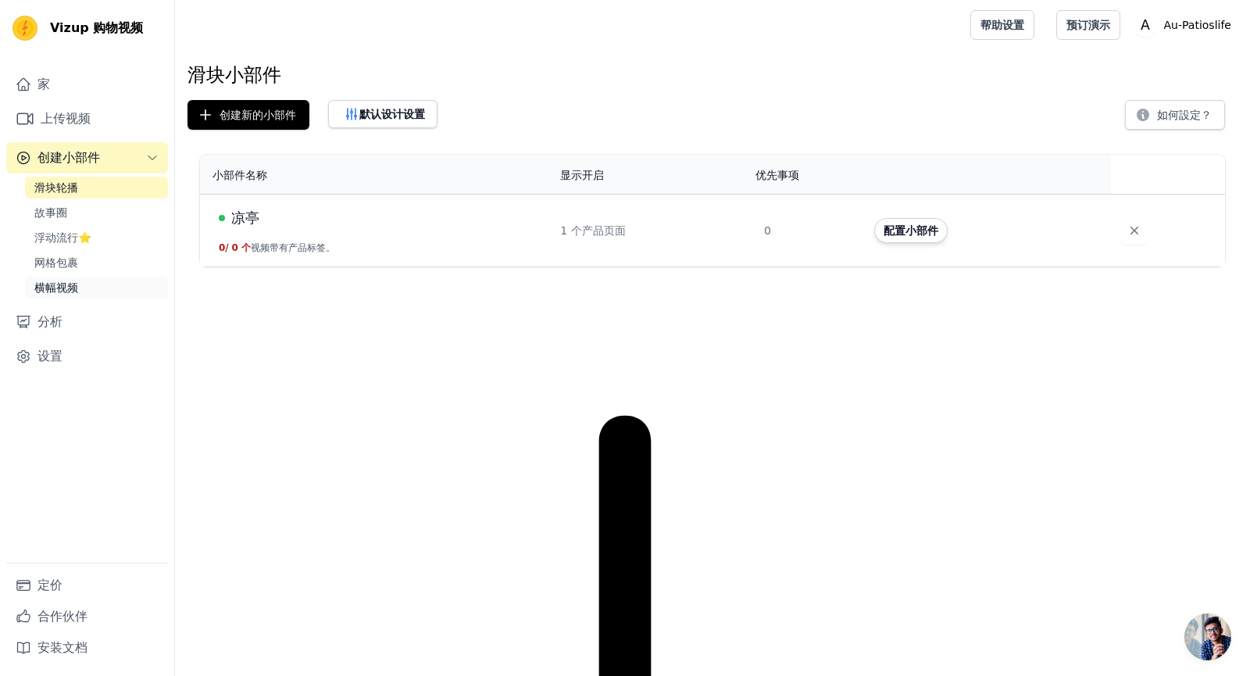
click at [84, 289] on link "横幅视频" at bounding box center [96, 287] width 143 height 22
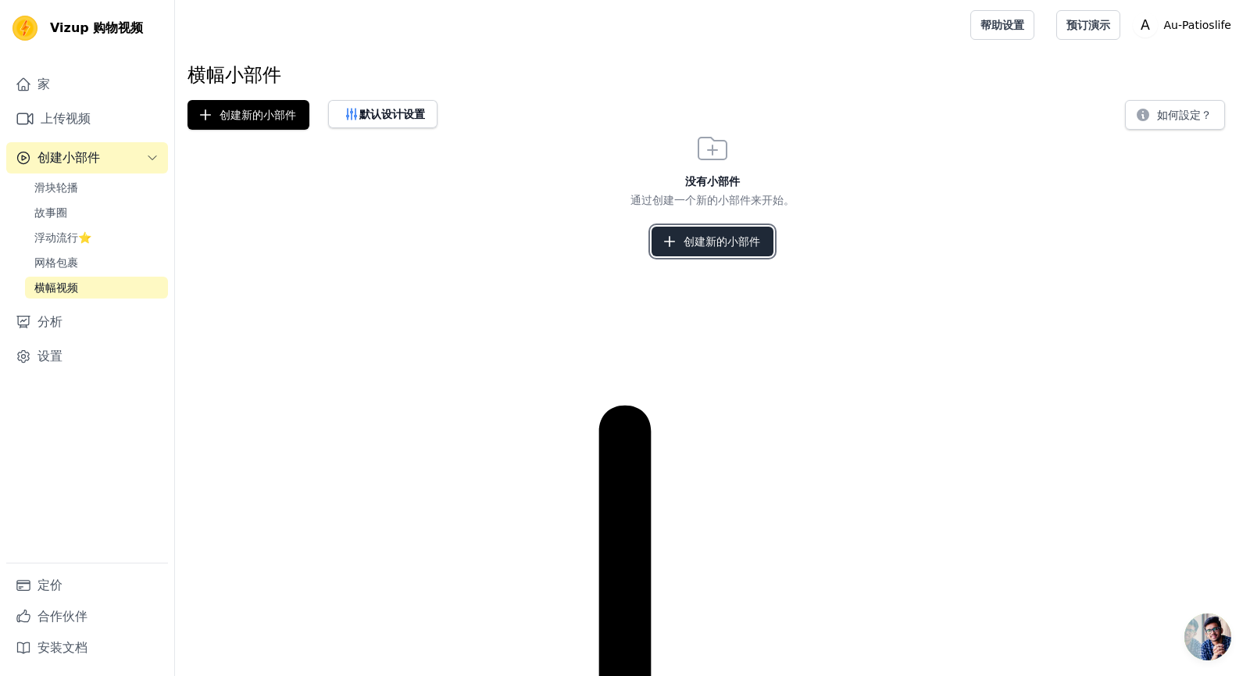
click at [736, 239] on font "创建新的小部件" at bounding box center [721, 241] width 77 height 12
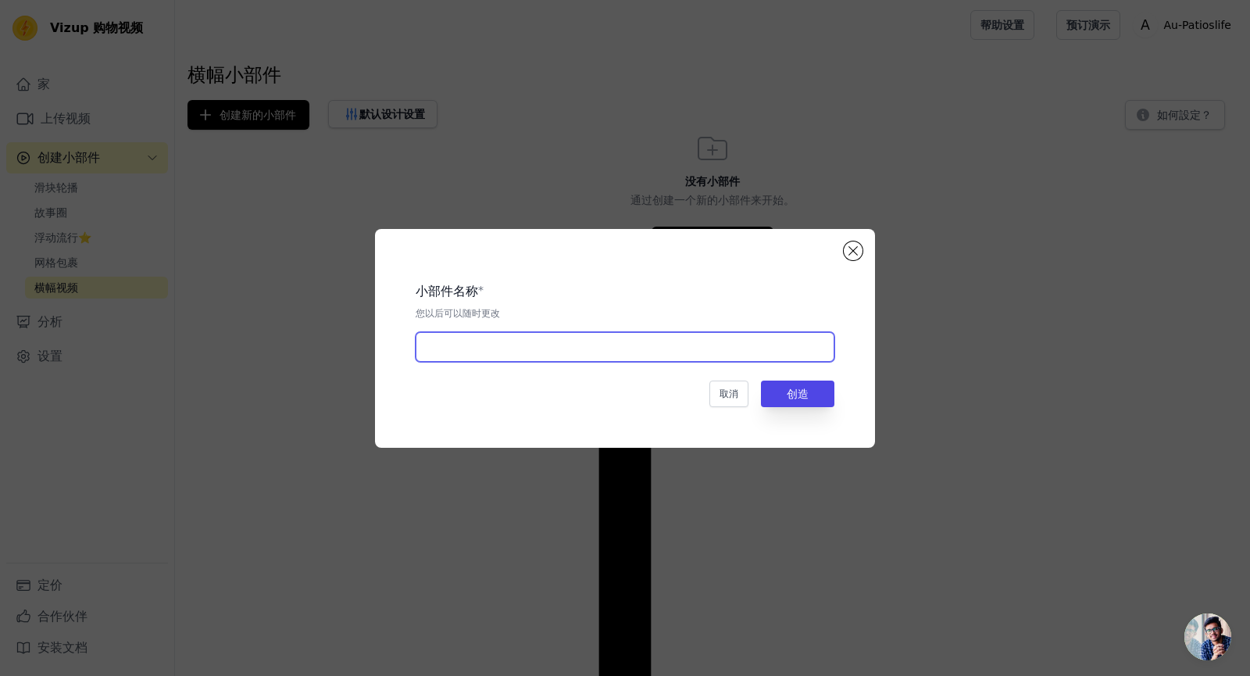
click at [496, 348] on input "text" at bounding box center [625, 347] width 419 height 30
click at [529, 353] on input "gazebo" at bounding box center [625, 347] width 419 height 30
type input "gazebo1"
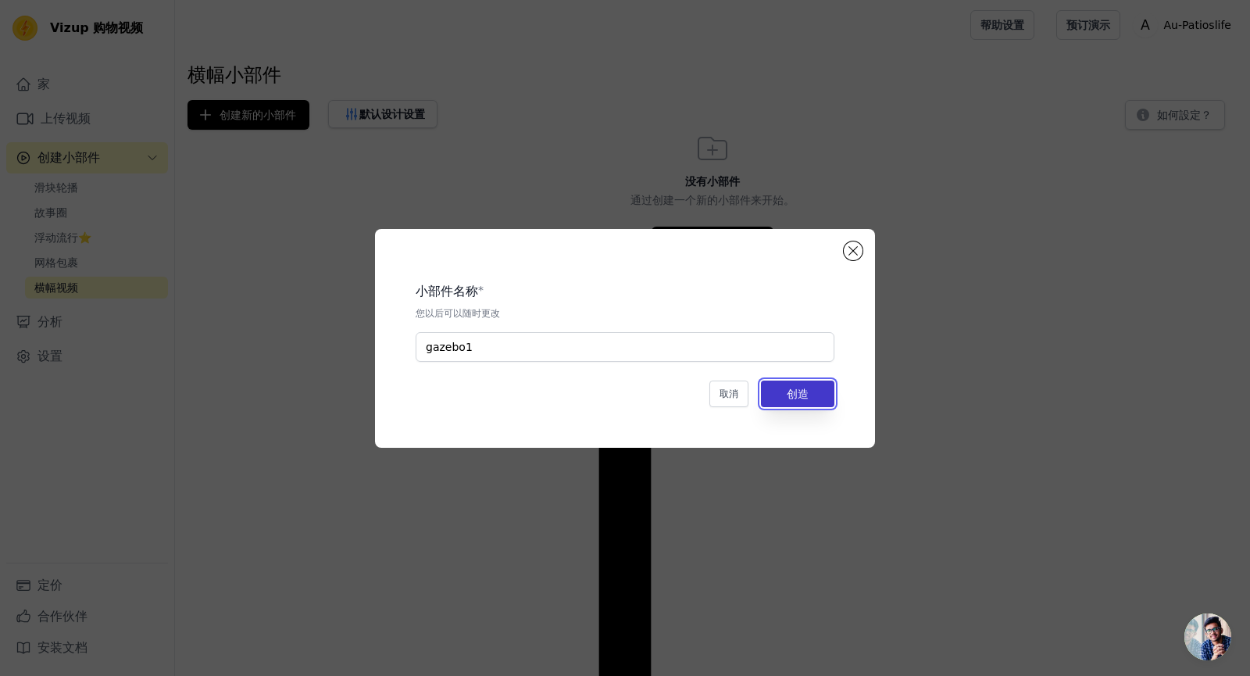
click at [772, 395] on button "创造" at bounding box center [797, 393] width 73 height 27
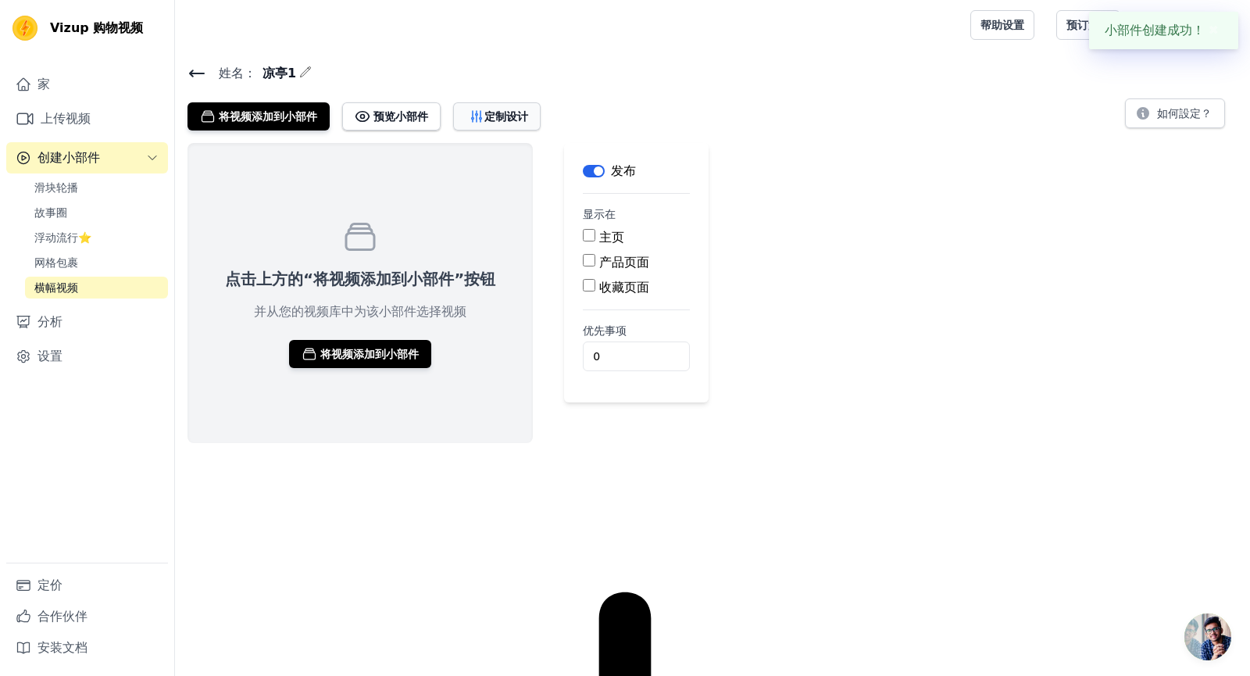
click at [498, 110] on font "定制设计" at bounding box center [506, 116] width 44 height 12
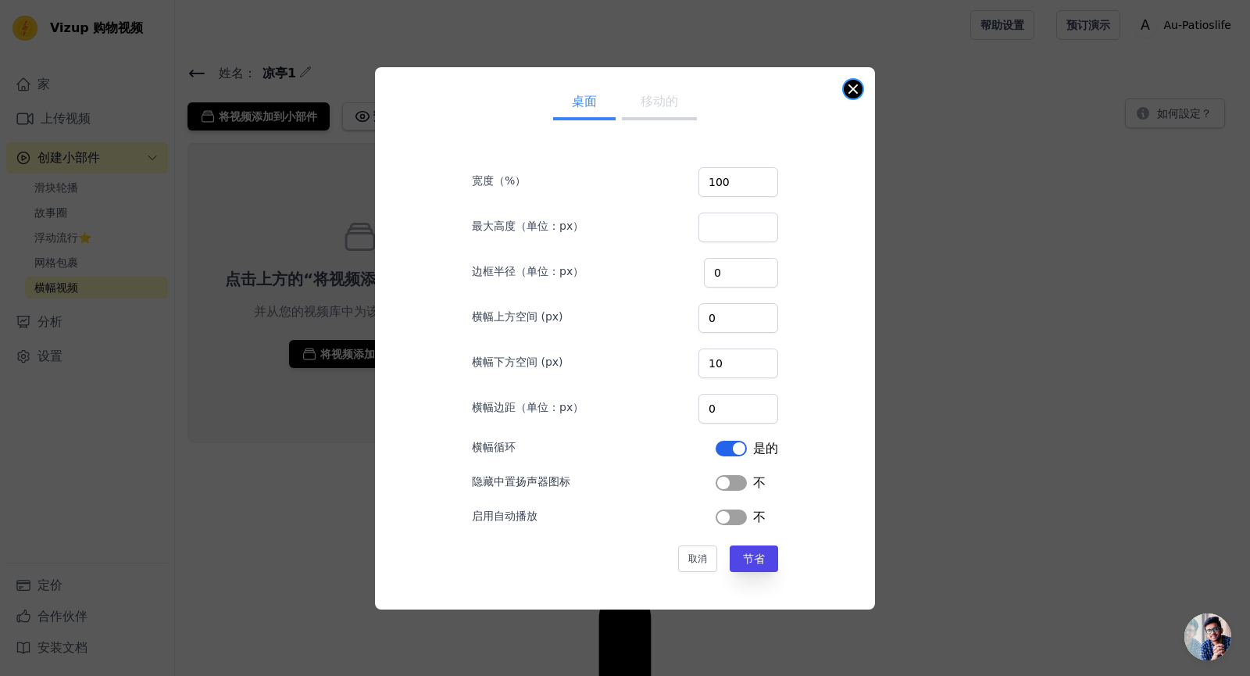
click at [848, 93] on button "关闭模式" at bounding box center [853, 89] width 19 height 19
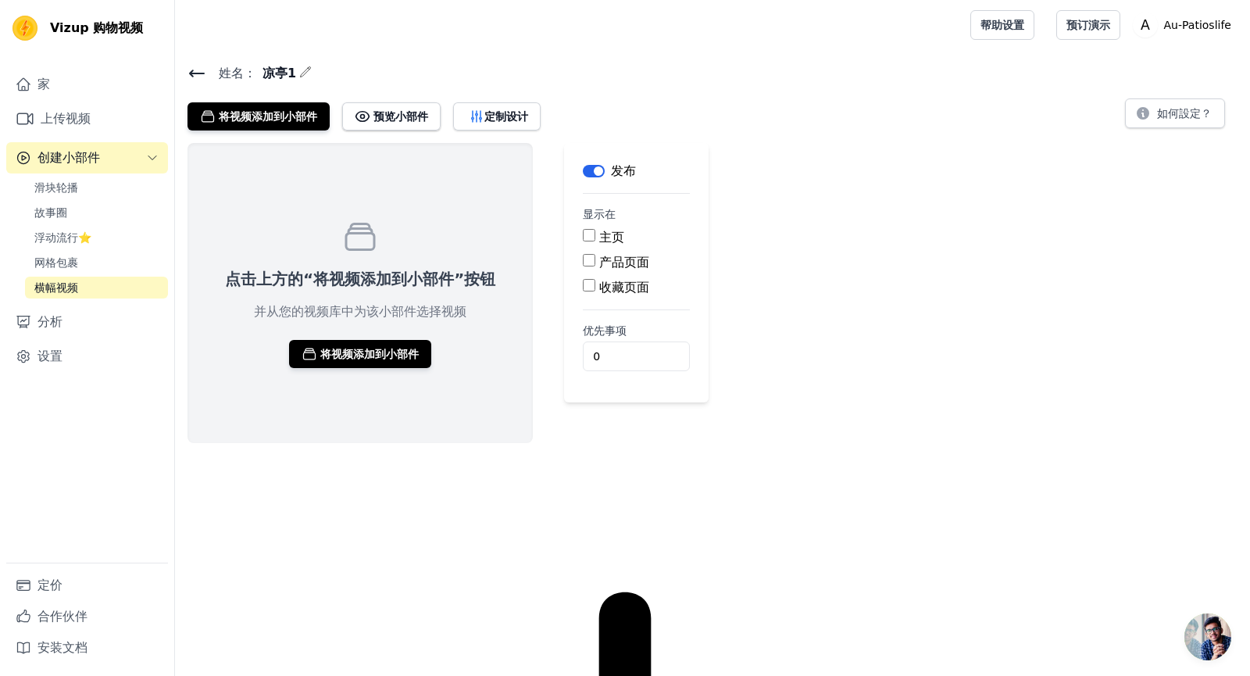
click at [583, 261] on input "产品页面" at bounding box center [589, 260] width 12 height 12
checkbox input "true"
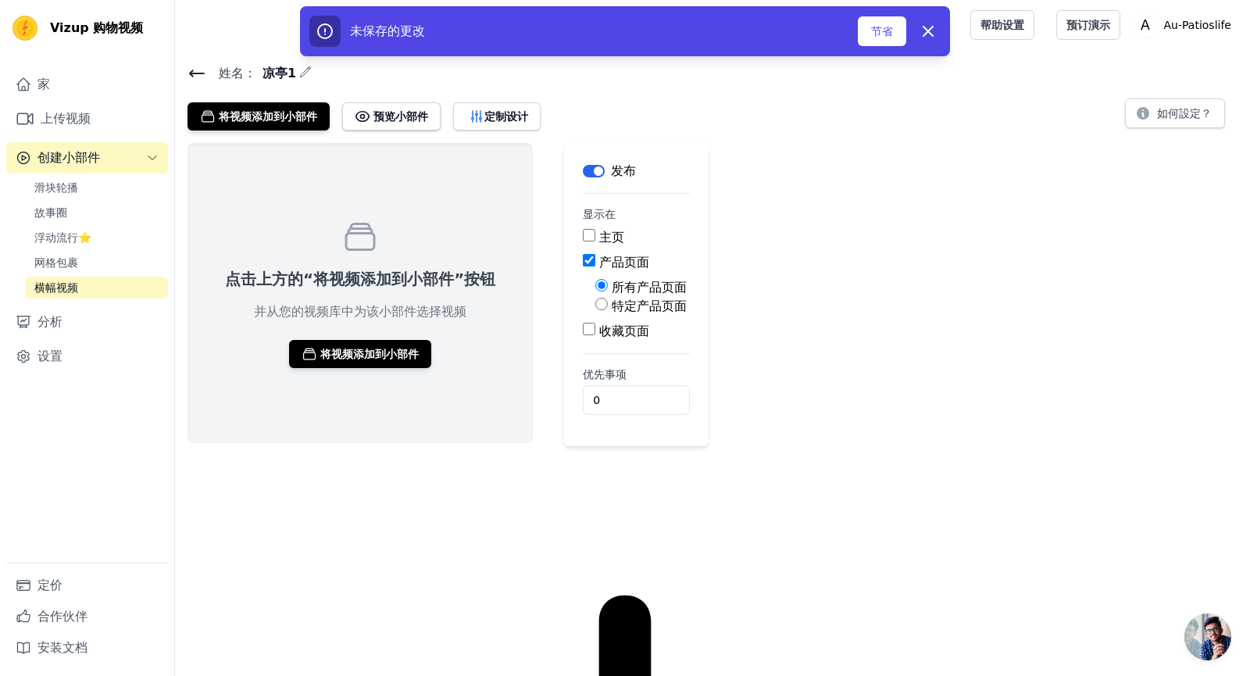
click at [599, 308] on input "特定产品页面" at bounding box center [601, 304] width 12 height 12
radio input "true"
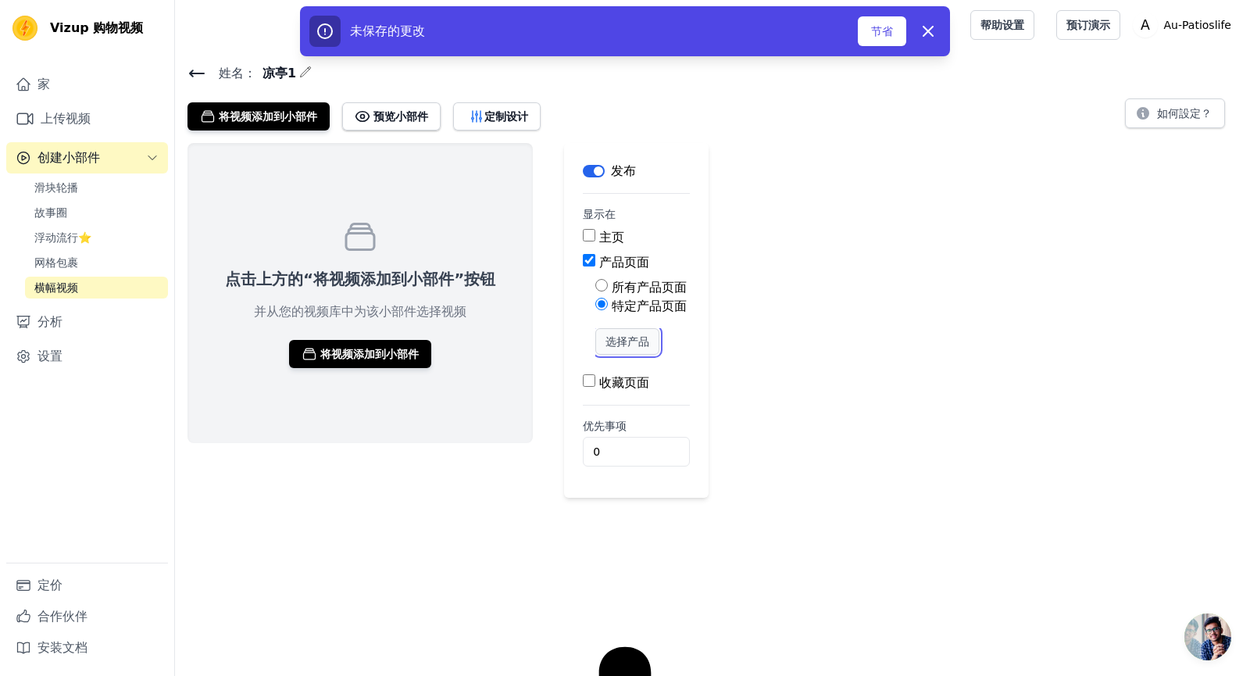
click at [639, 341] on font "选择产品" at bounding box center [627, 341] width 44 height 12
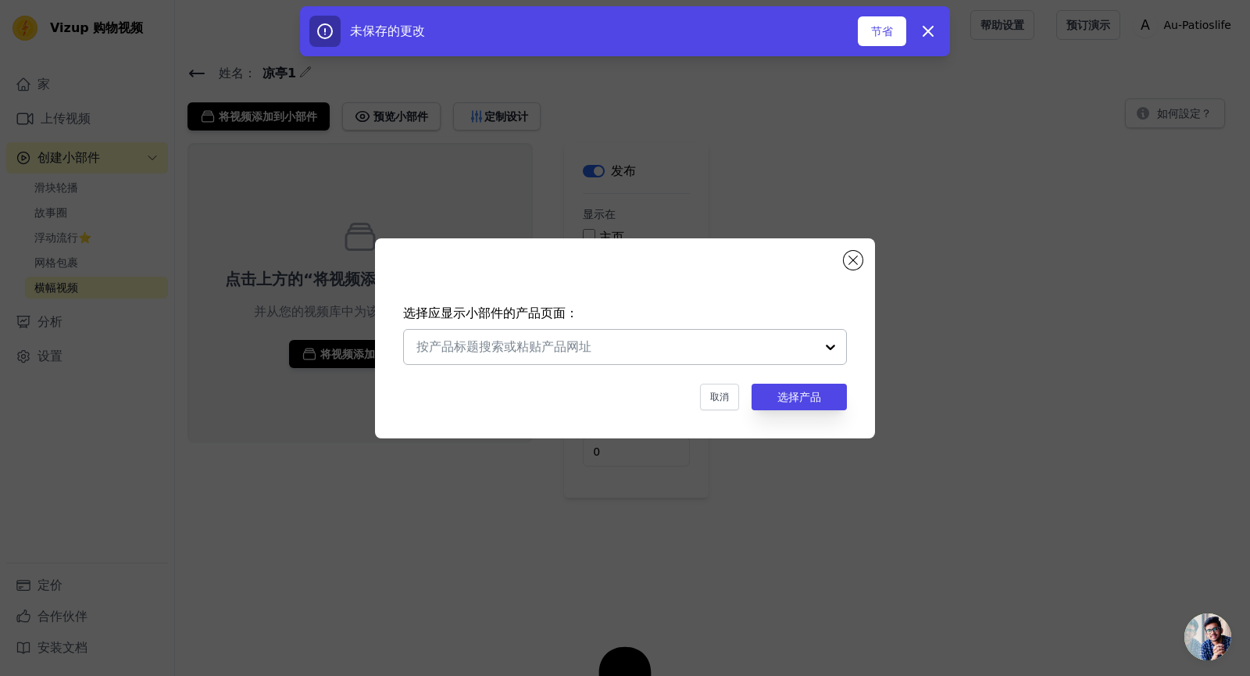
click at [681, 341] on input "text" at bounding box center [615, 346] width 398 height 19
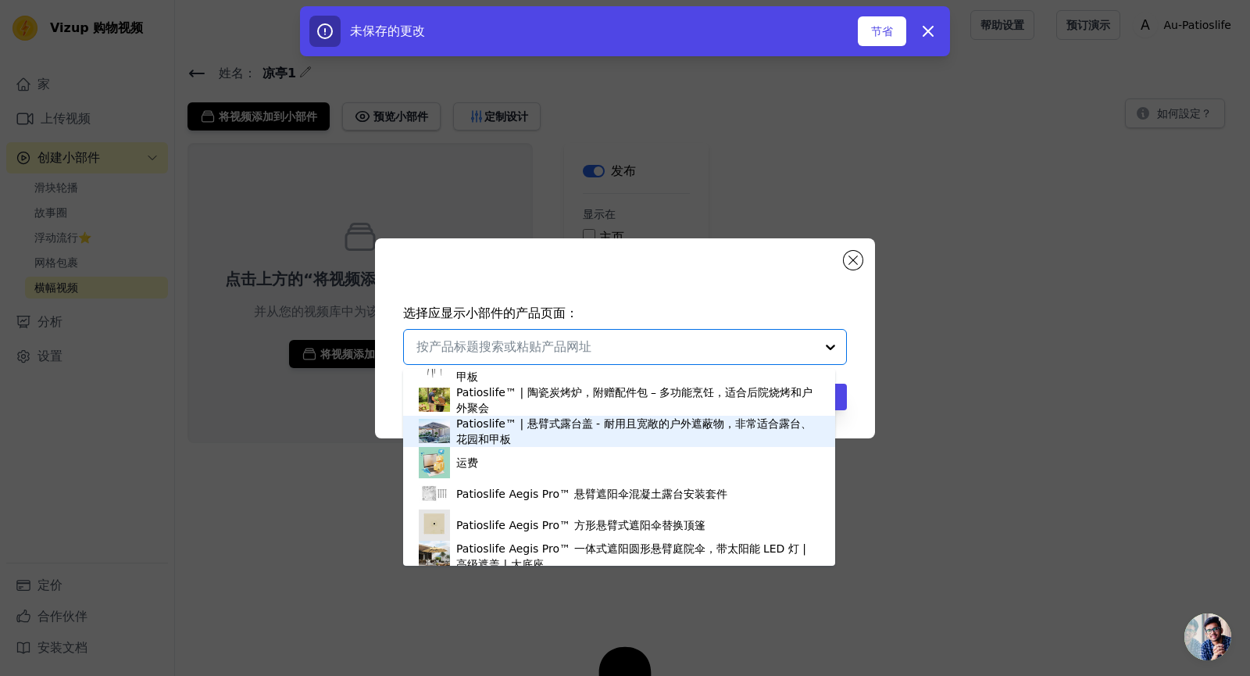
scroll to position [1401, 0]
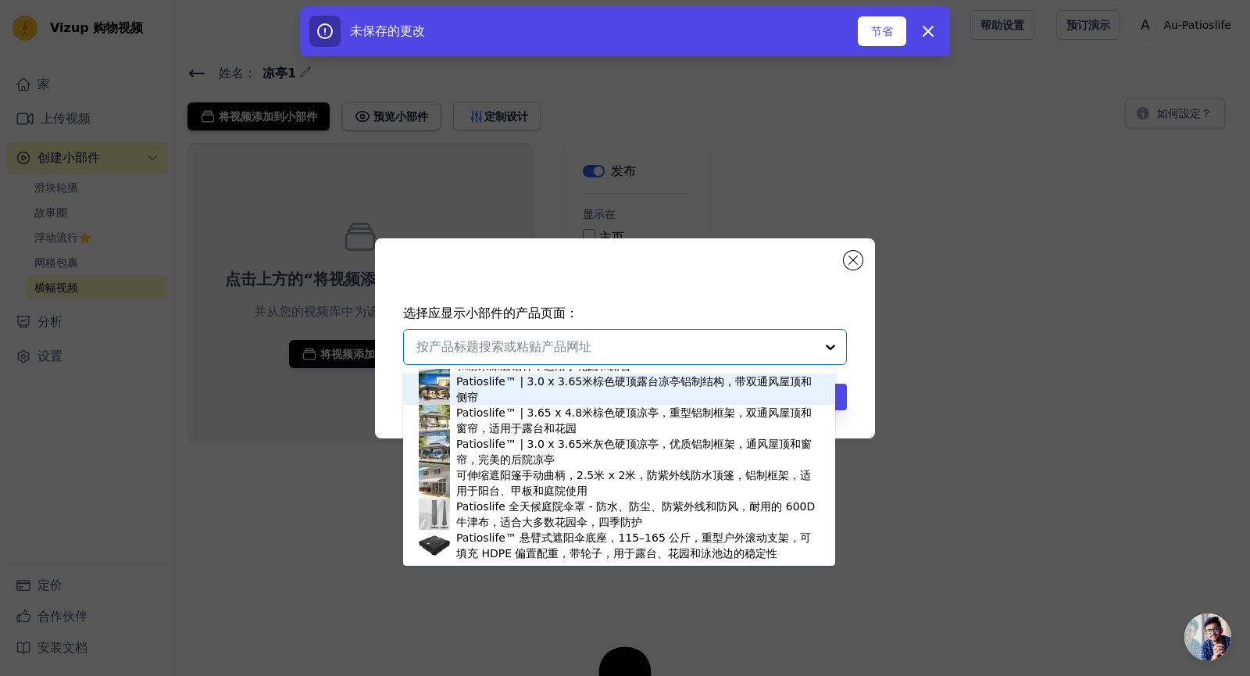
click at [639, 389] on div "Patioslife™ | 3.0 x 3.65米棕色硬顶露台凉亭铝制结构，带双通风屋顶和侧帘" at bounding box center [637, 388] width 363 height 31
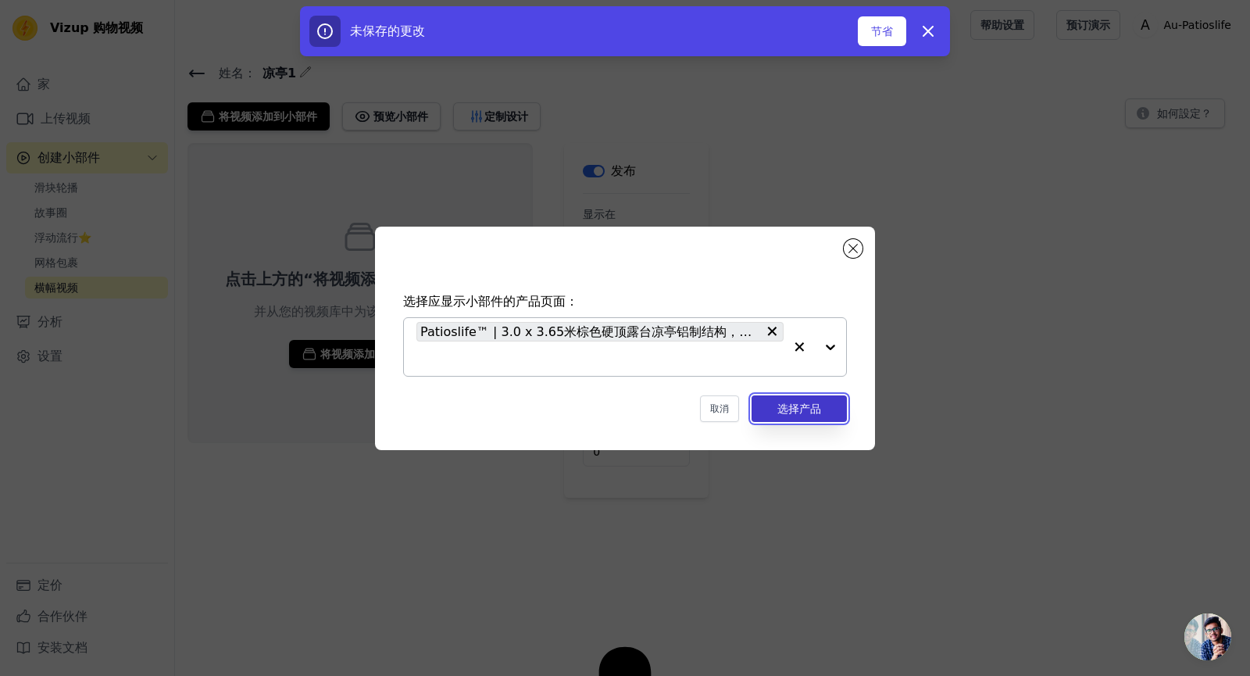
click at [801, 412] on font "选择产品" at bounding box center [799, 408] width 44 height 12
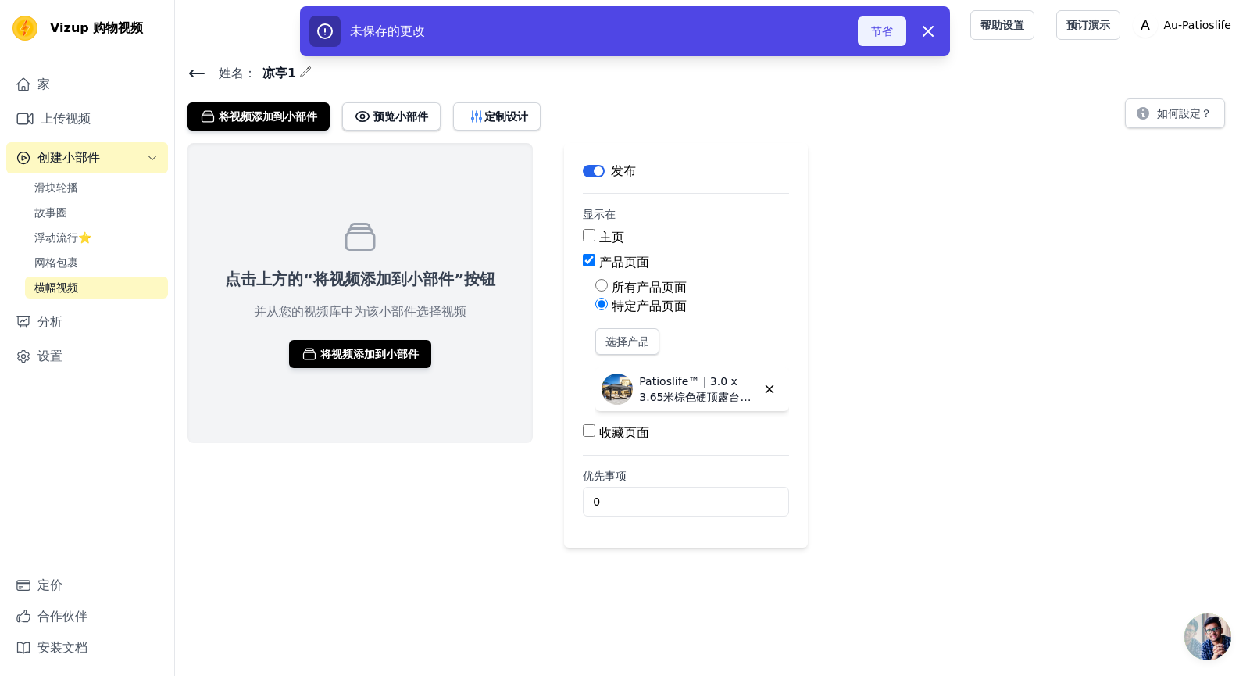
click at [884, 30] on font "节省" at bounding box center [882, 31] width 22 height 12
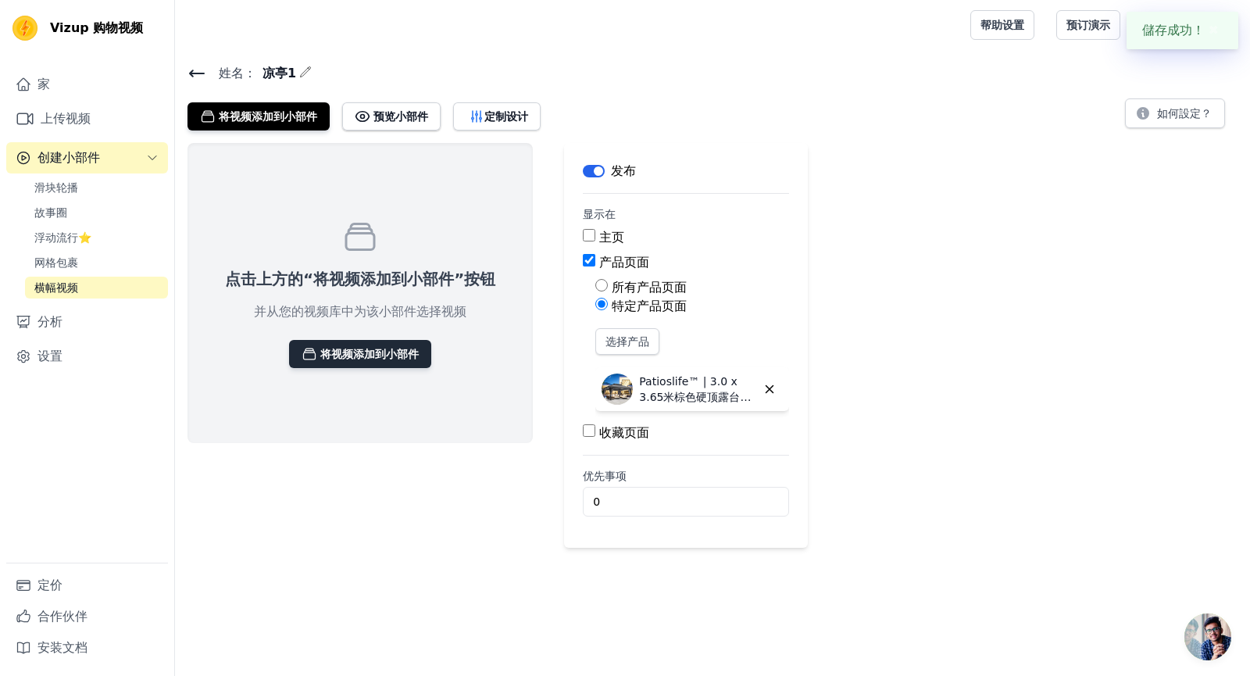
click at [356, 351] on font "将视频添加到小部件" at bounding box center [369, 354] width 98 height 12
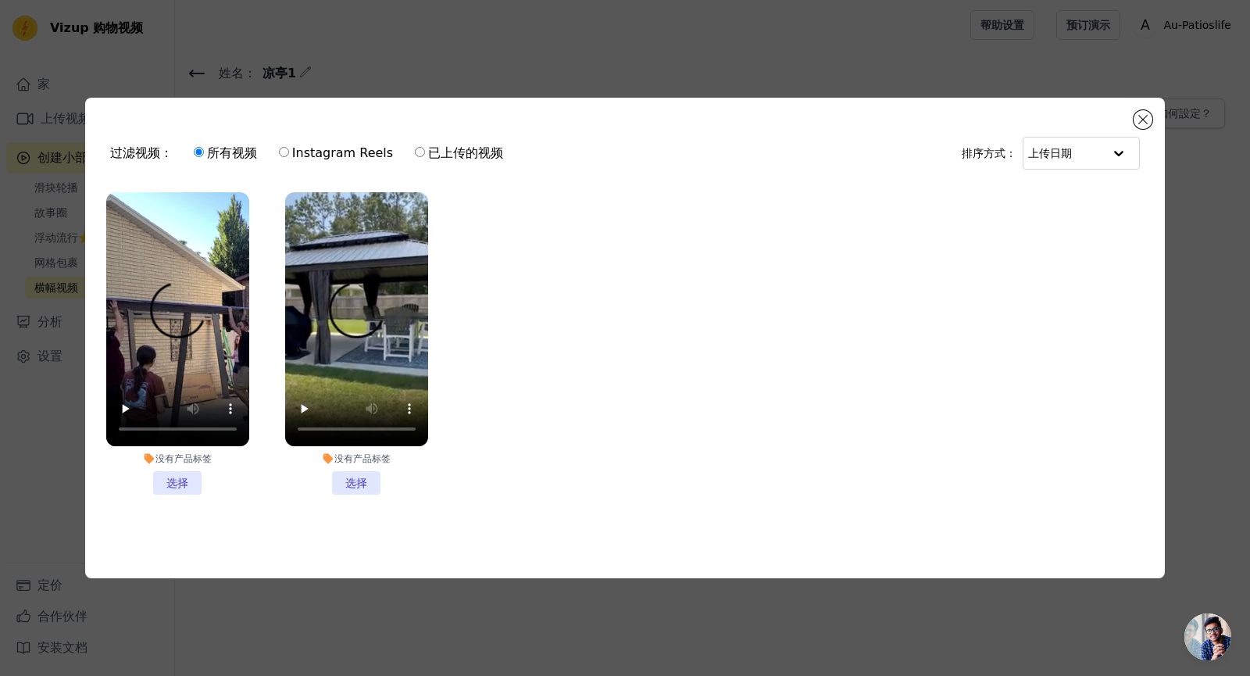
click at [177, 471] on li "没有产品标签 选择" at bounding box center [177, 343] width 143 height 302
click at [0, 0] on input "没有产品标签 选择" at bounding box center [0, 0] width 0 height 0
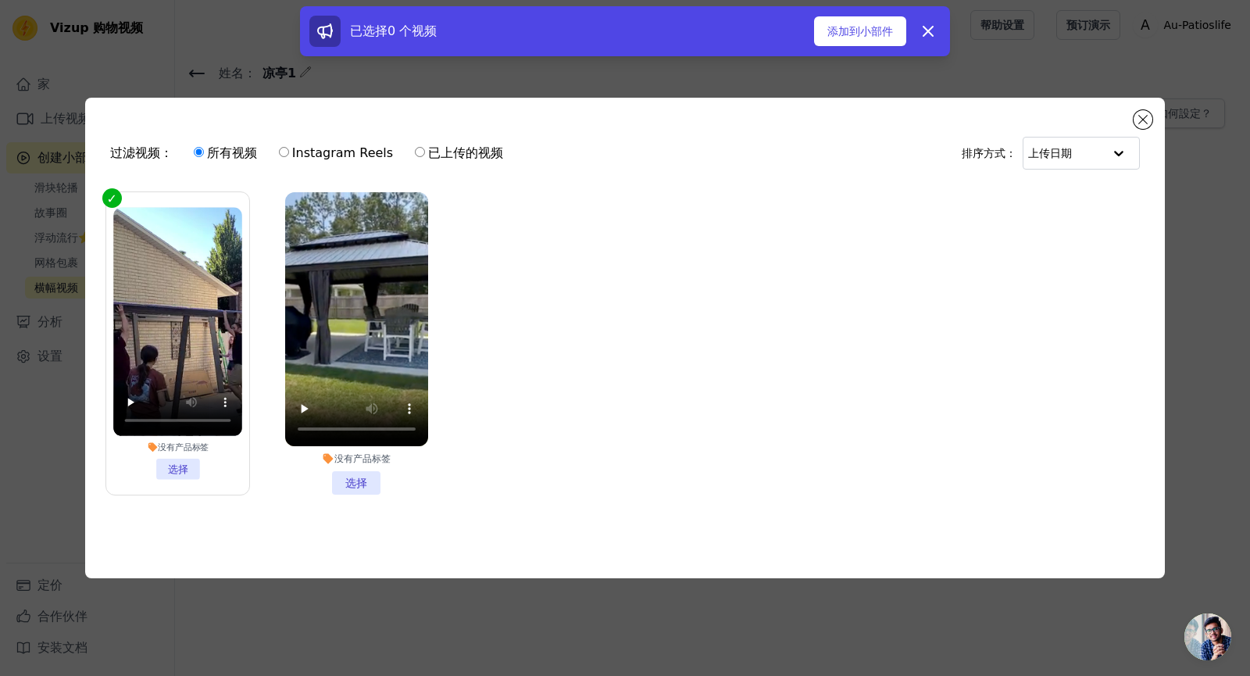
click at [341, 472] on li "没有产品标签 选择" at bounding box center [356, 343] width 143 height 302
click at [0, 0] on input "没有产品标签 选择" at bounding box center [0, 0] width 0 height 0
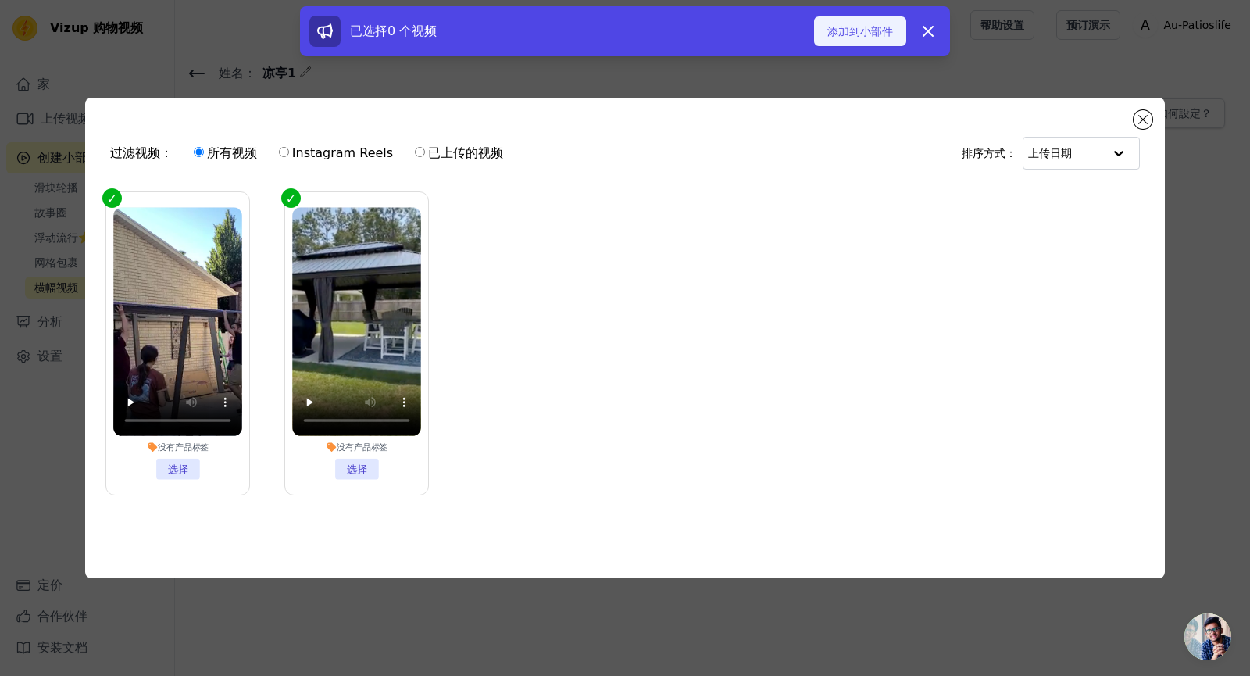
click at [853, 34] on font "添加到小部件" at bounding box center [860, 31] width 66 height 12
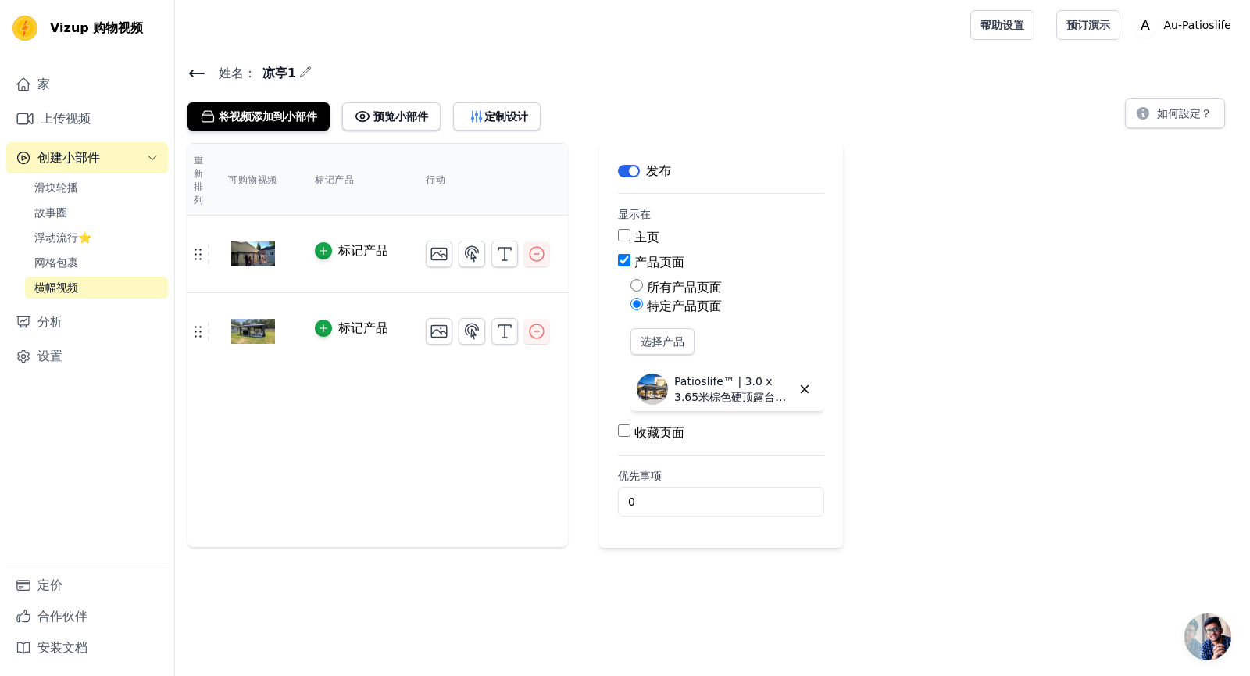
click at [933, 273] on div "重新排列 可购物视频 标记产品 行动 标记产品 标记产品 按新顺序保存视频 节省 解雇 标签 发布 显示在 主页 产品页面 所有产品页面 特定产品页面 选择产…" at bounding box center [712, 345] width 1075 height 405
click at [667, 343] on font "选择产品" at bounding box center [662, 341] width 44 height 12
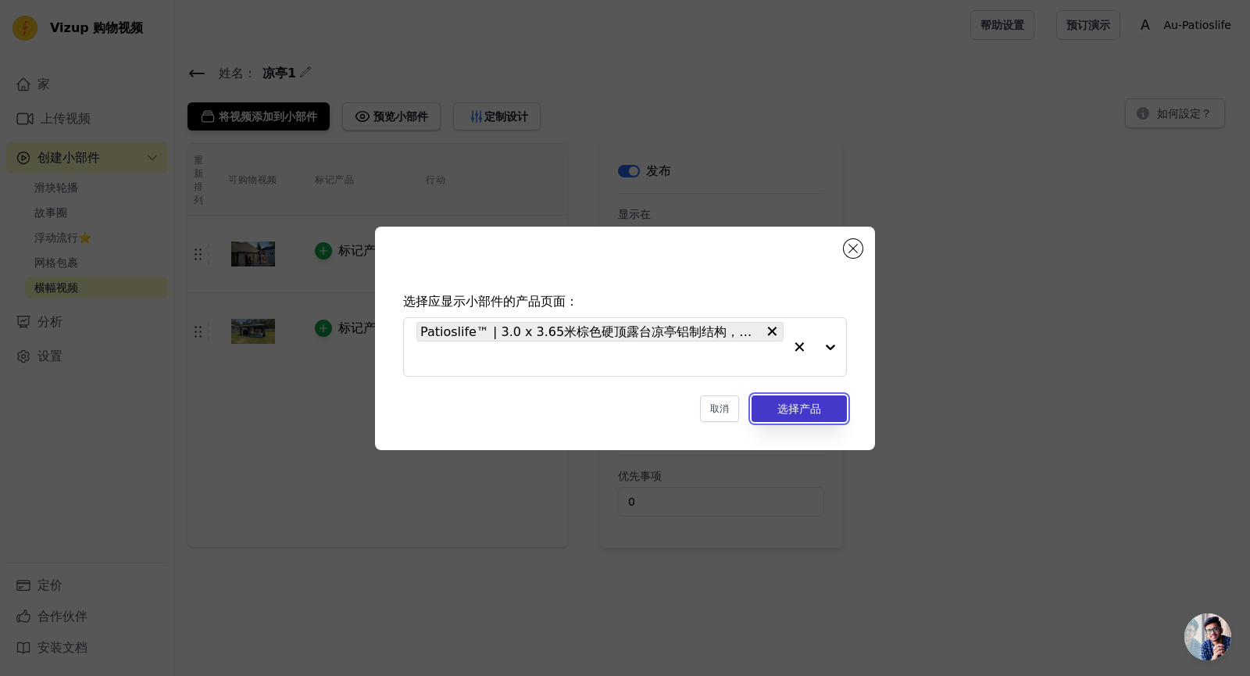
click at [798, 402] on font "选择产品" at bounding box center [799, 408] width 44 height 12
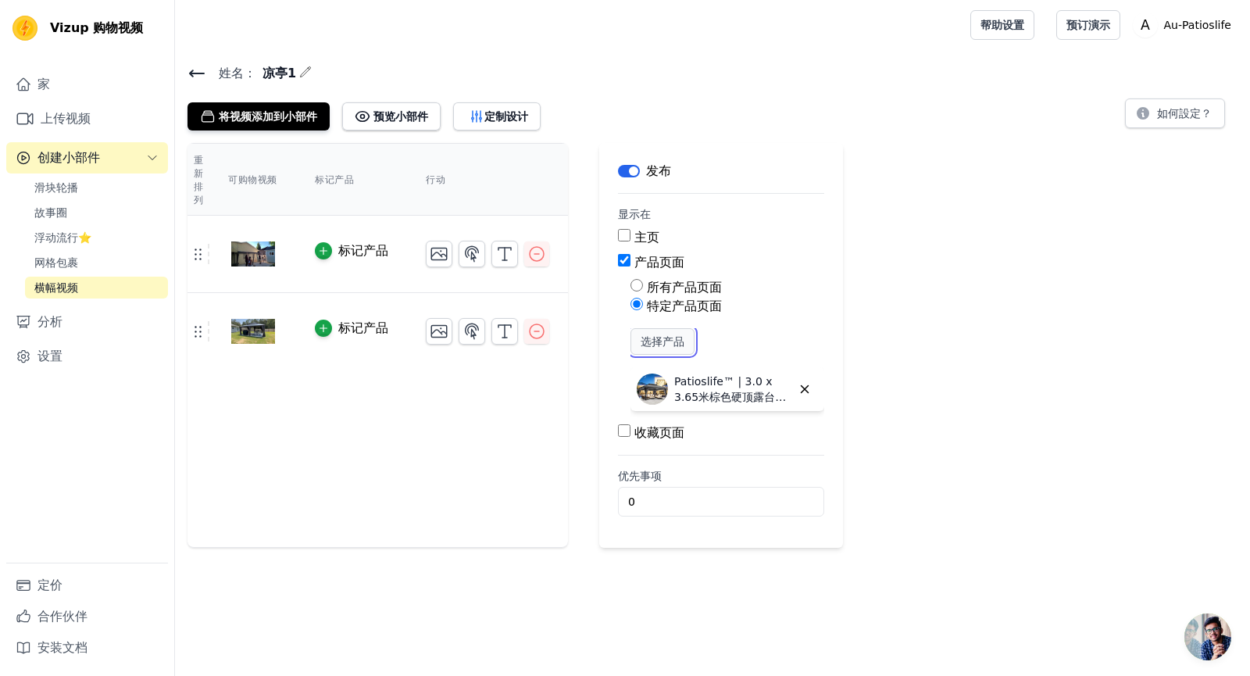
click at [663, 341] on font "选择产品" at bounding box center [662, 341] width 44 height 12
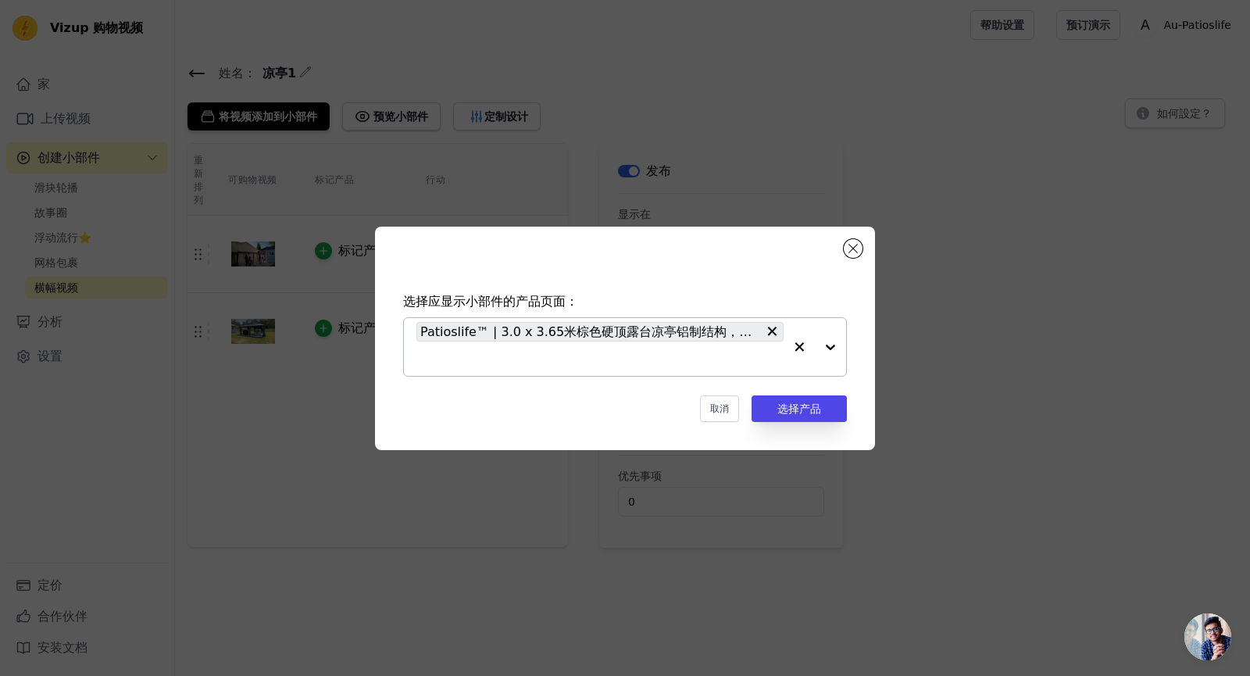
click at [829, 347] on div at bounding box center [814, 347] width 62 height 58
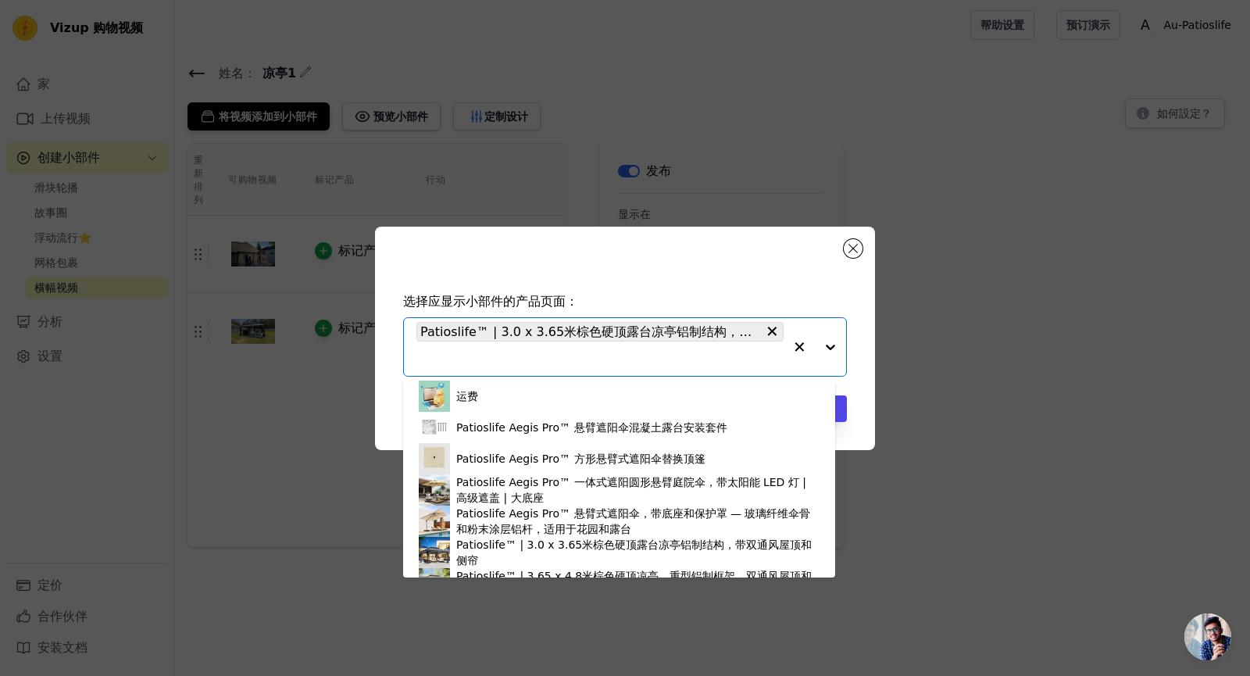
scroll to position [1328, 0]
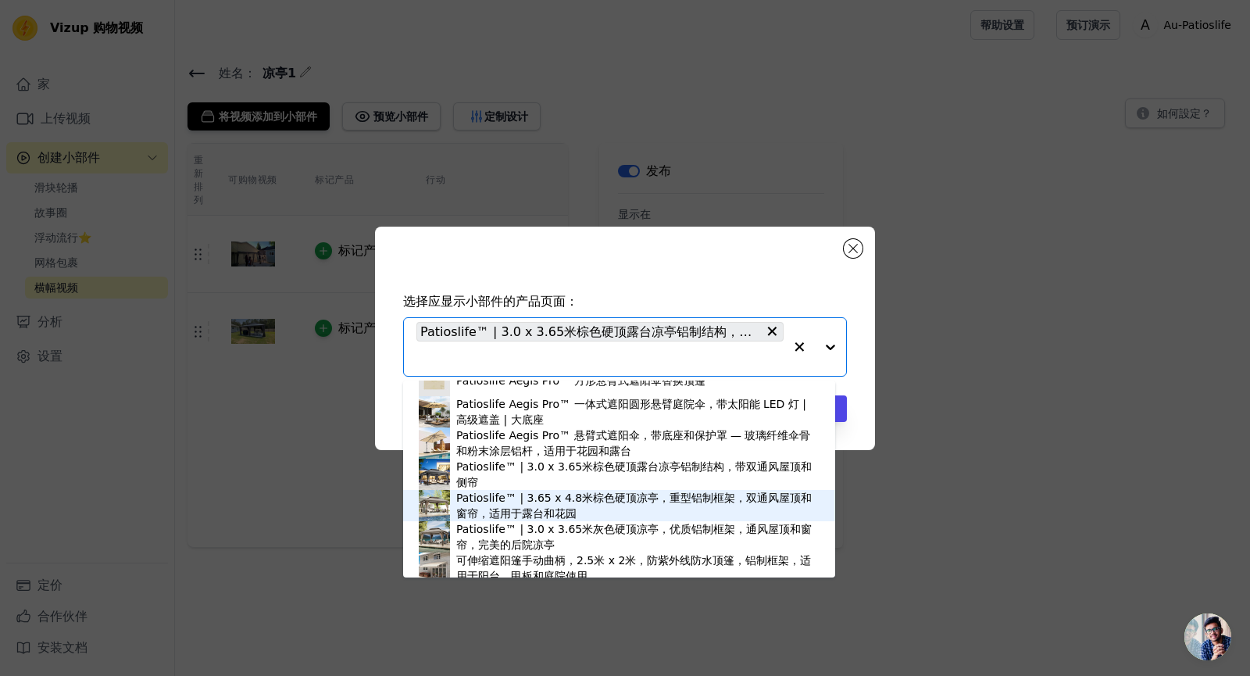
click at [544, 497] on font "Patioslife™ | 3.65 x 4.8米棕色硬顶凉亭，重型铝制框架，双通风屋顶和窗帘，适用于露台和花园" at bounding box center [633, 505] width 355 height 28
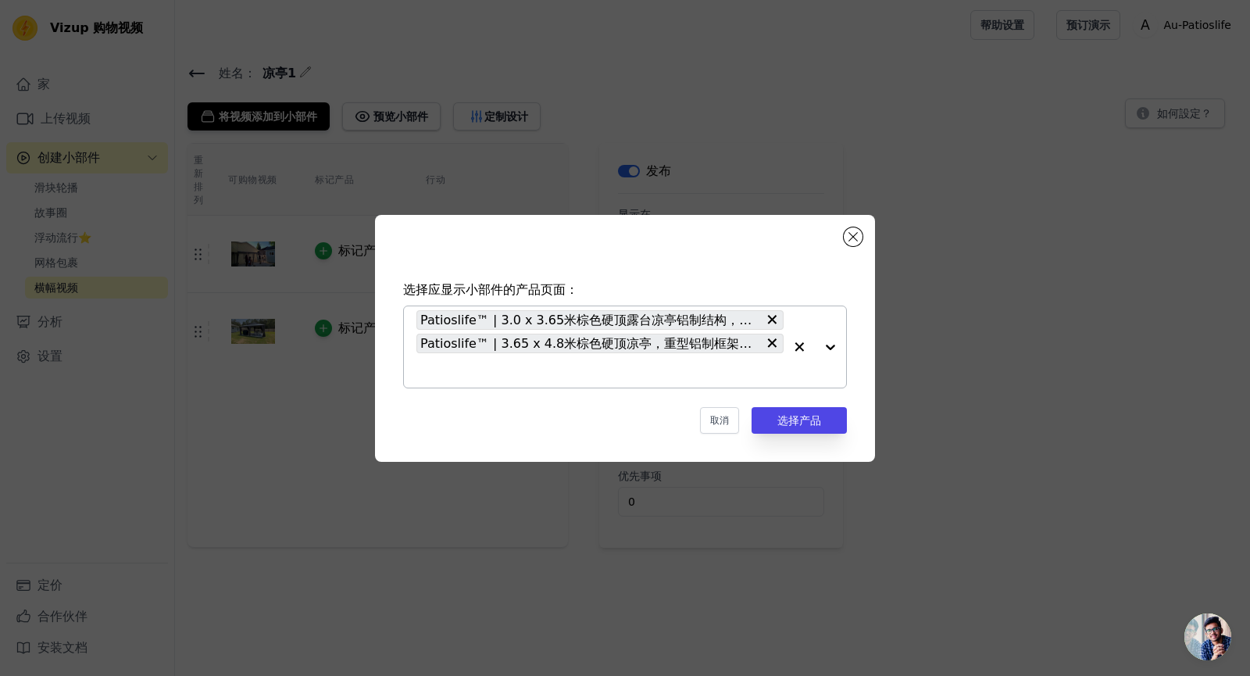
click at [831, 344] on div at bounding box center [814, 346] width 62 height 81
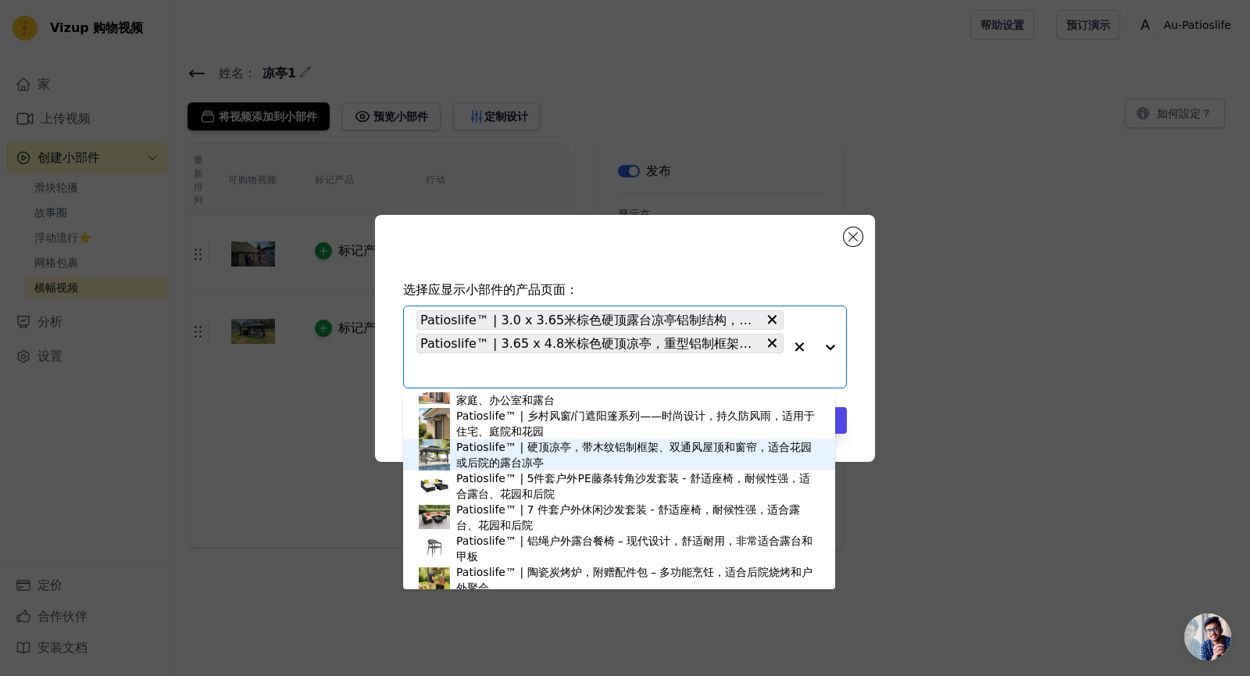
scroll to position [1401, 0]
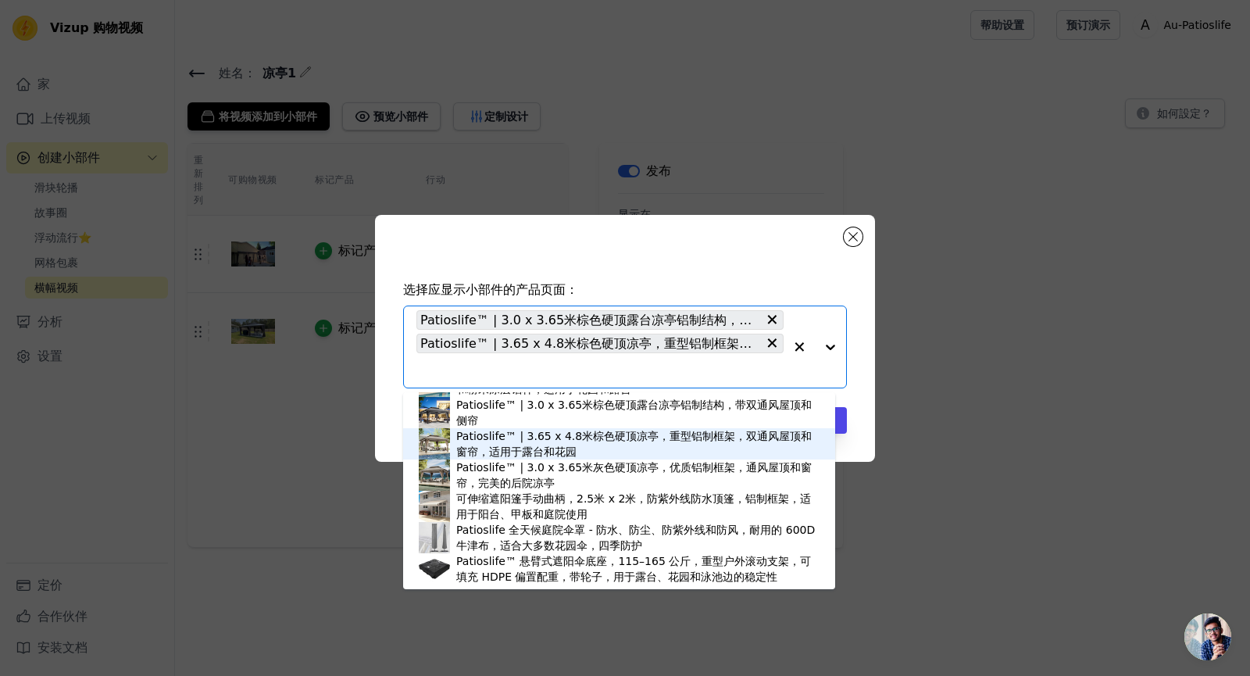
click at [582, 444] on div "Patioslife™ | 3.65 x 4.8米棕色硬顶凉亭，重型铝制框架，双通风屋顶和窗帘，适用于露台和花园" at bounding box center [637, 443] width 363 height 31
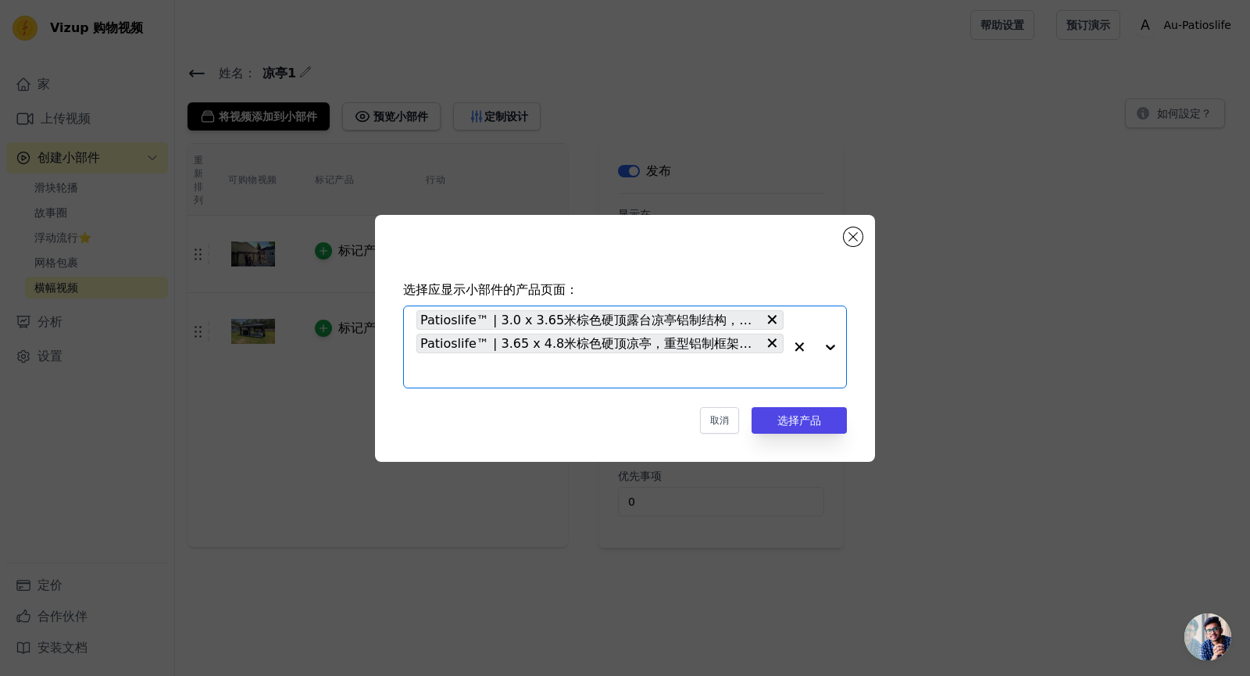
click at [830, 344] on div at bounding box center [814, 346] width 62 height 81
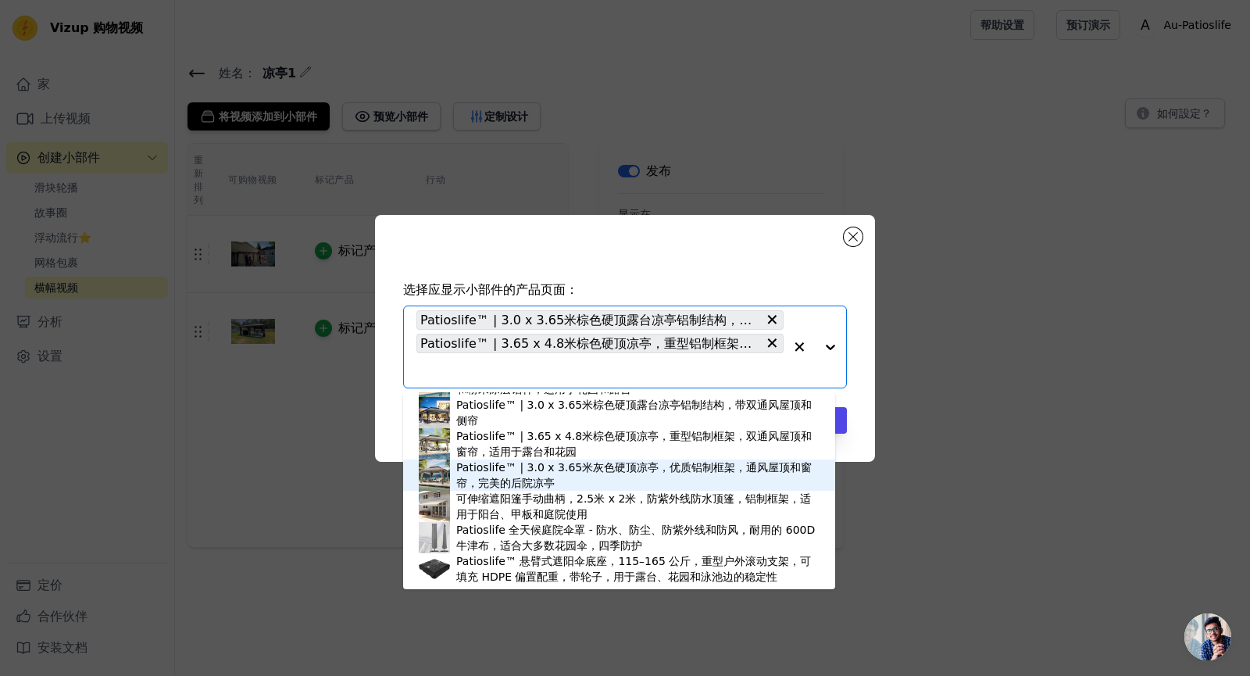
click at [542, 474] on div "Patioslife™ | 3.0 x 3.65米灰色硬顶凉亭，优质铝制框架，通风屋顶和窗帘，完美的后院凉亭" at bounding box center [637, 474] width 363 height 31
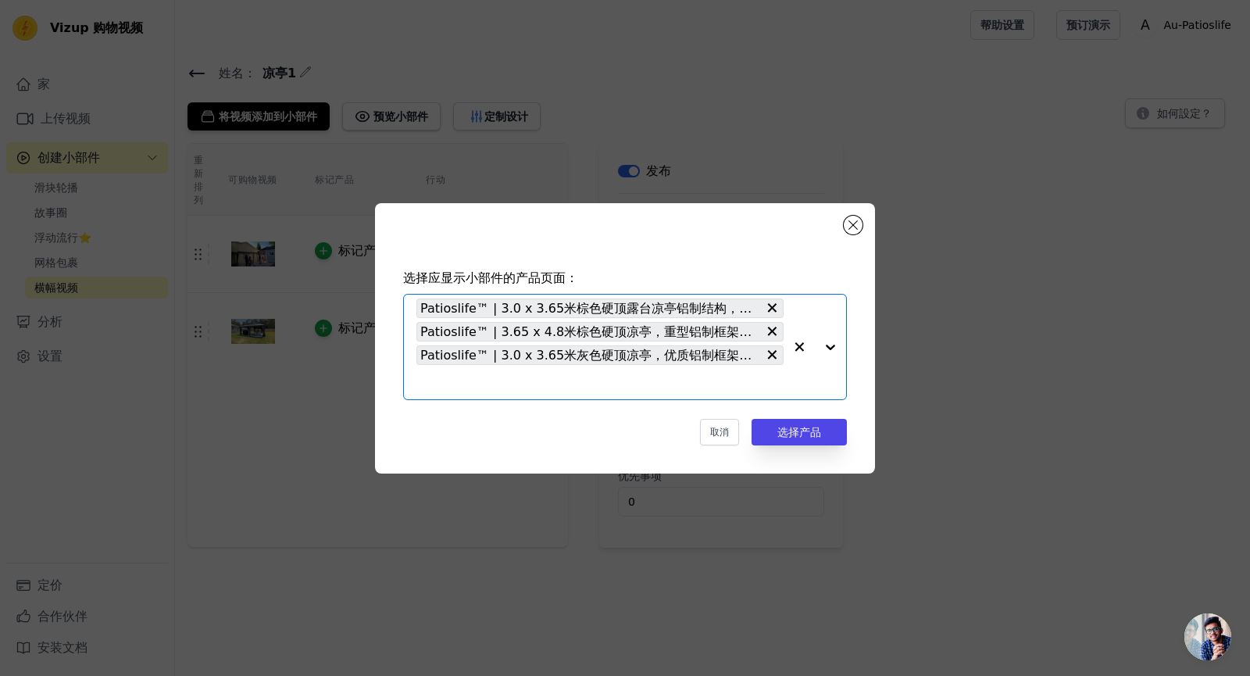
click at [833, 347] on div at bounding box center [814, 346] width 62 height 105
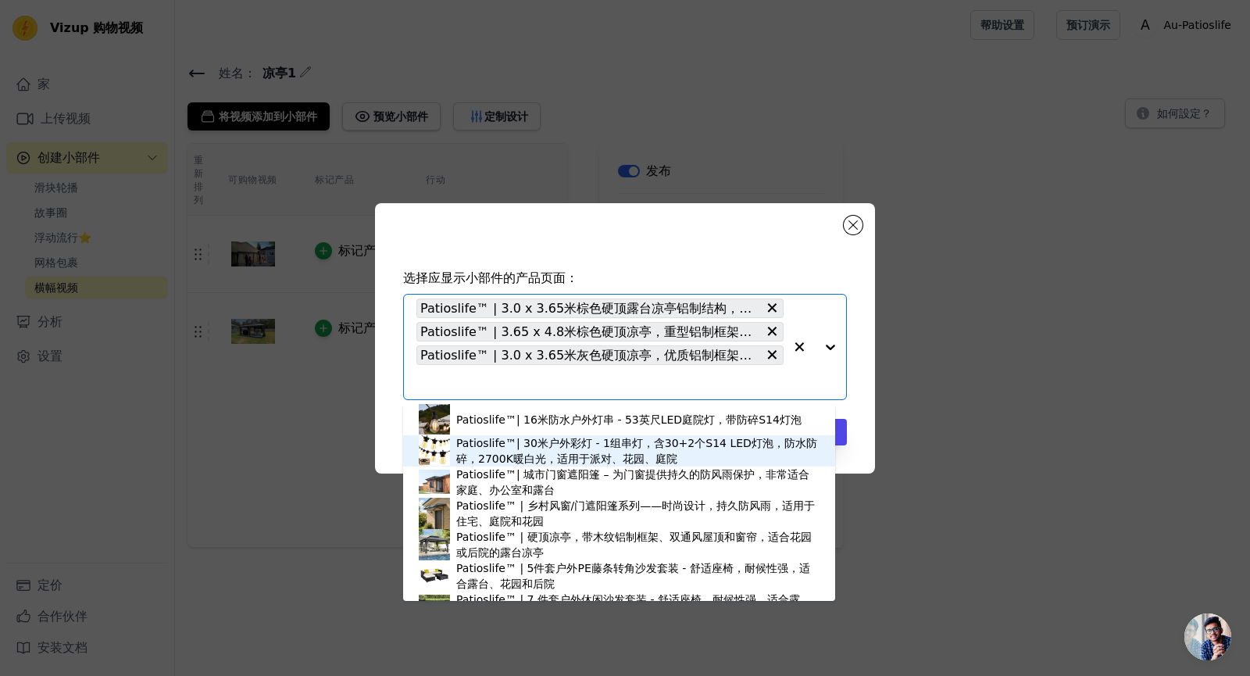
scroll to position [1015, 0]
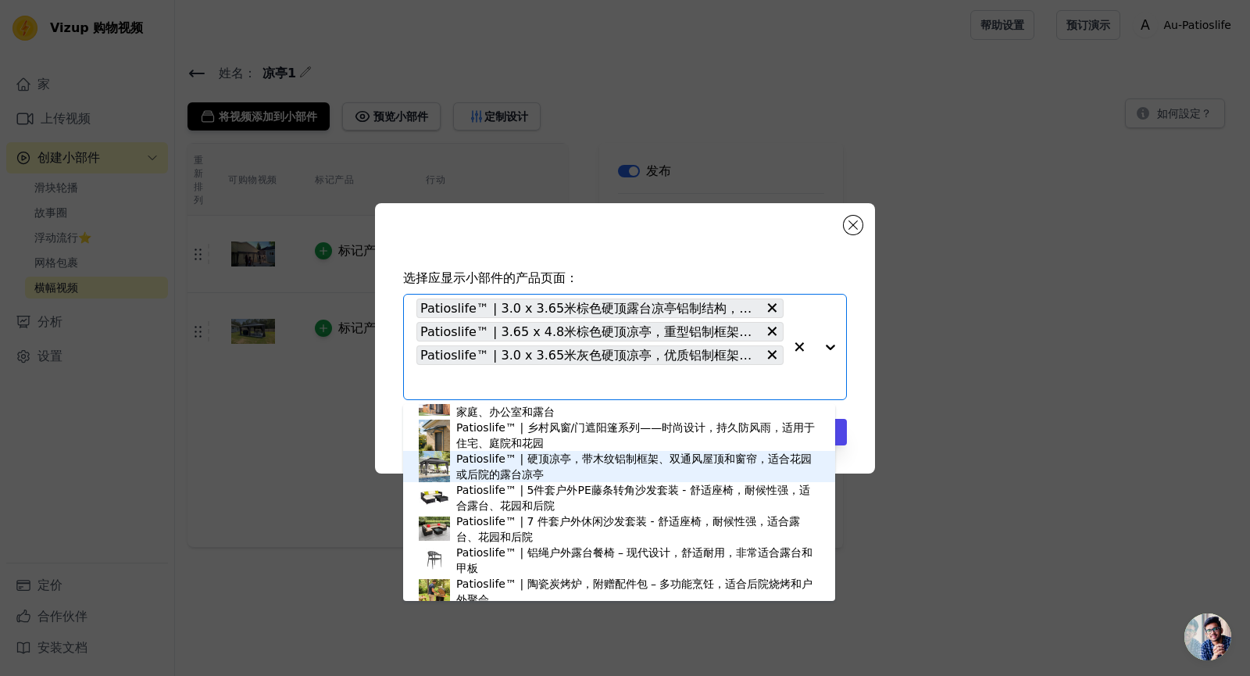
click at [620, 465] on div "Patioslife™ | 硬顶凉亭，带木纹铝制框架、双通风屋顶和窗帘，适合花园或后院的露台凉亭" at bounding box center [637, 466] width 363 height 31
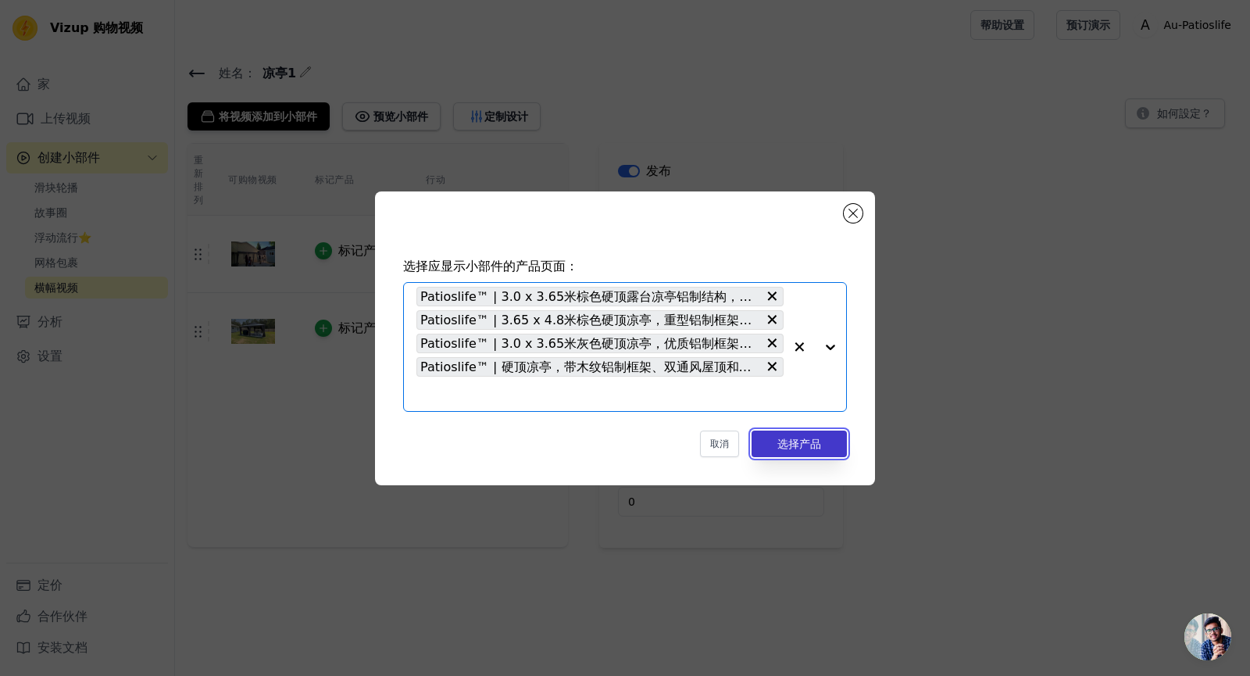
click at [815, 444] on font "选择产品" at bounding box center [799, 443] width 44 height 12
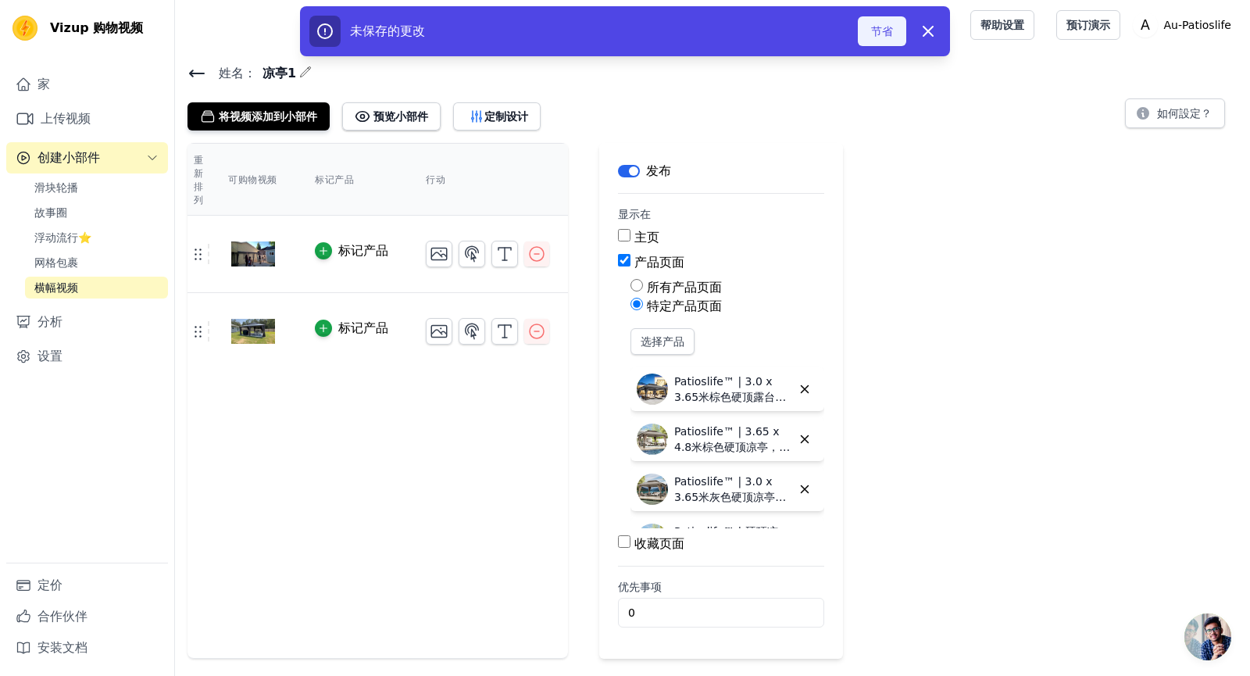
click at [889, 27] on font "节省" at bounding box center [882, 31] width 22 height 12
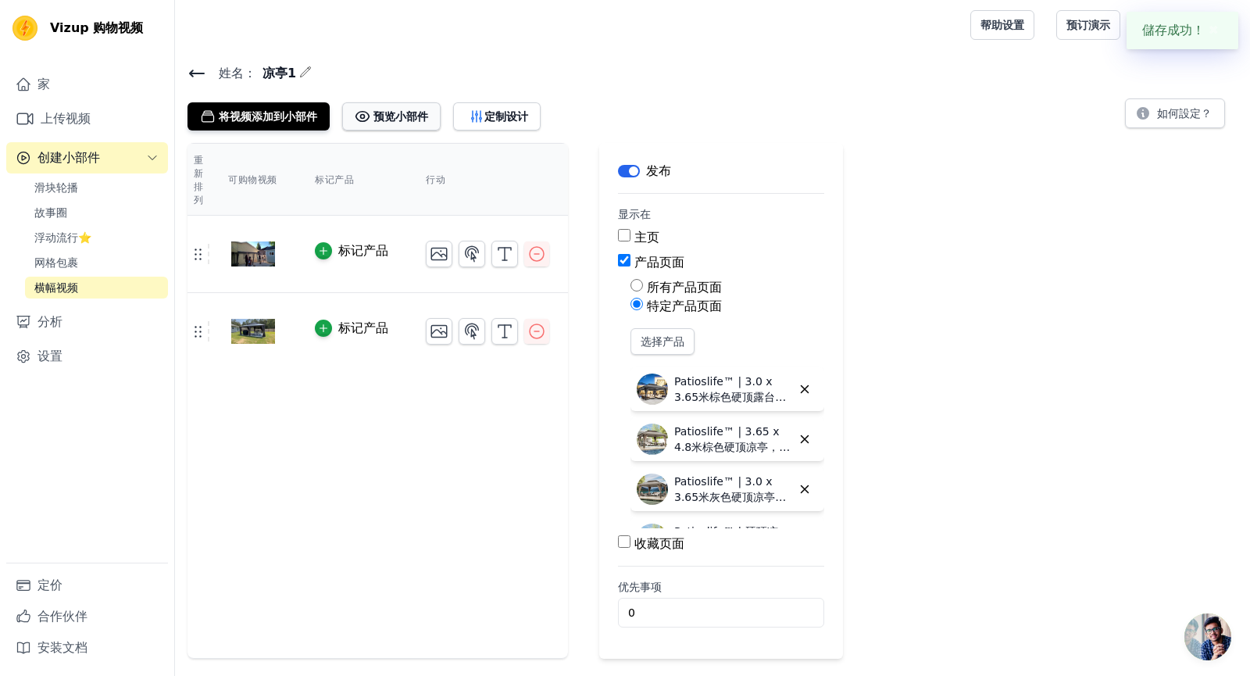
click at [411, 116] on font "预览小部件" at bounding box center [400, 116] width 55 height 12
click at [498, 117] on font "定制设计" at bounding box center [506, 116] width 44 height 12
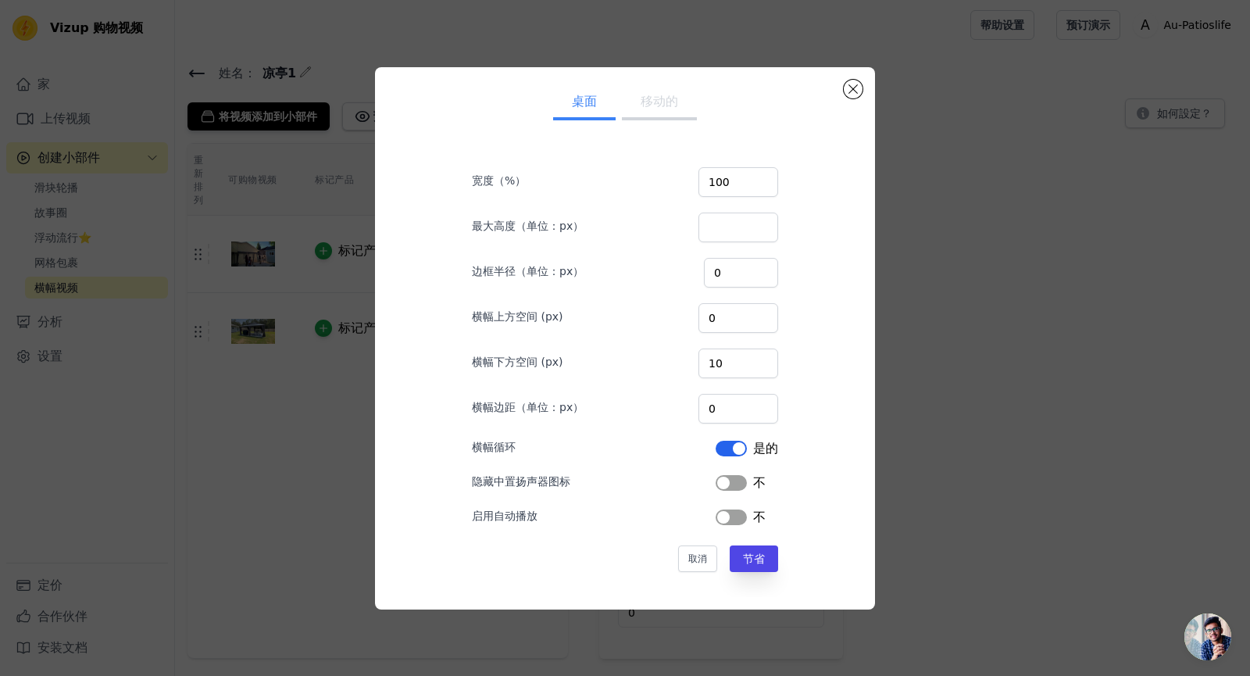
click at [953, 246] on div "桌面 移动的 宽度（%） 100 最大高度（单位：px） 边框半径（单位：px） 0 横幅上方空间 (px) 0 横幅下方空间 (px) 10 横幅边距（单位…" at bounding box center [625, 338] width 1200 height 592
